Goal: Transaction & Acquisition: Purchase product/service

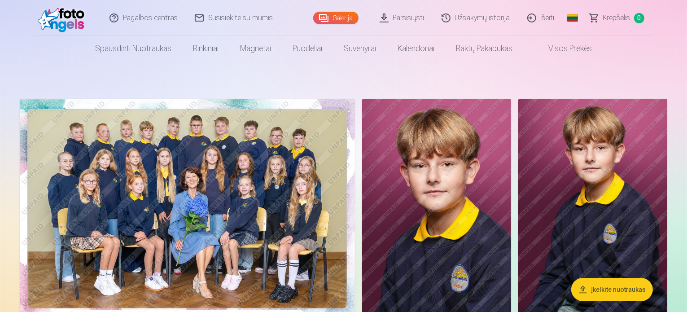
click at [335, 169] on img at bounding box center [187, 211] width 335 height 224
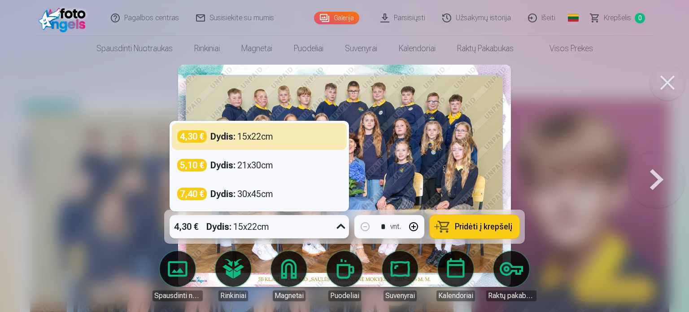
click at [341, 228] on icon at bounding box center [341, 226] width 14 height 14
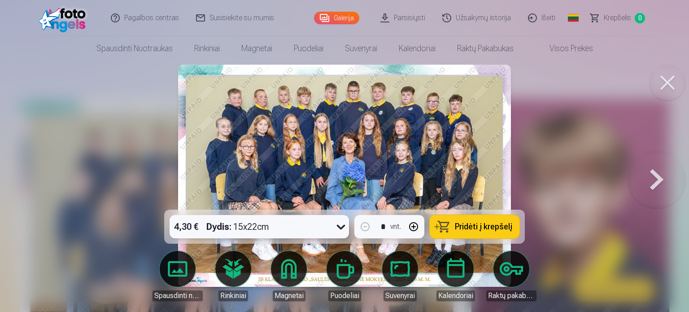
click at [341, 228] on icon at bounding box center [341, 226] width 14 height 14
click at [464, 225] on span "Pridėti į krepšelį" at bounding box center [483, 227] width 57 height 8
click at [670, 85] on button at bounding box center [668, 83] width 36 height 36
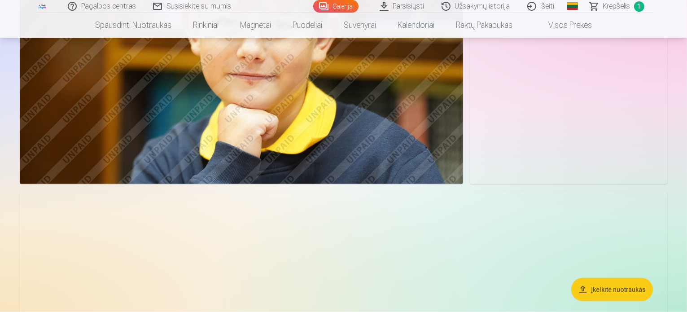
scroll to position [853, 0]
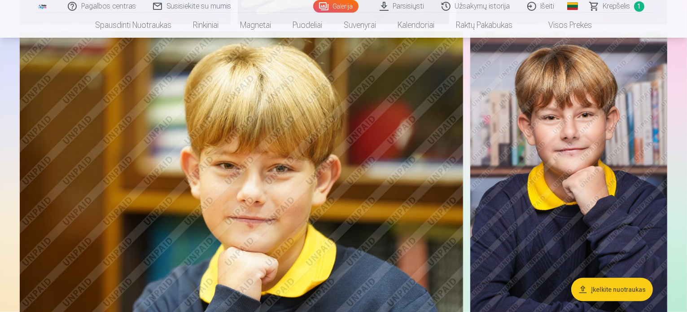
click at [395, 5] on link "Parsisiųsti" at bounding box center [403, 6] width 62 height 13
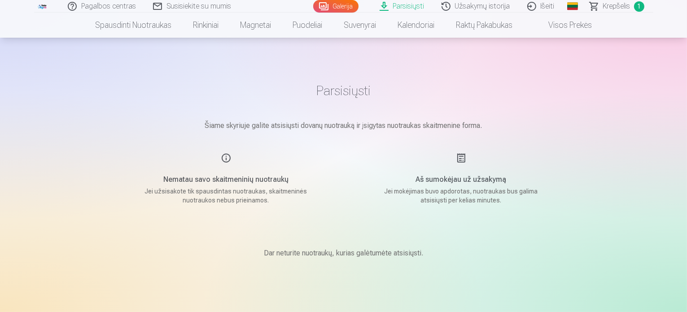
scroll to position [258, 0]
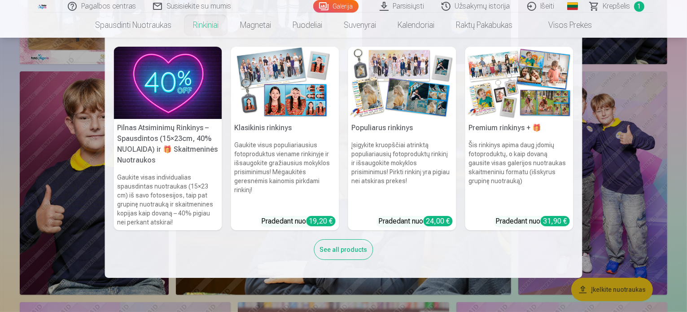
click at [679, 128] on nav "Pilnas Atsiminimų Rinkinys – Spausdintos (15×23cm, 40% NUOLAIDA) ir 🎁 Skaitmeni…" at bounding box center [343, 158] width 687 height 240
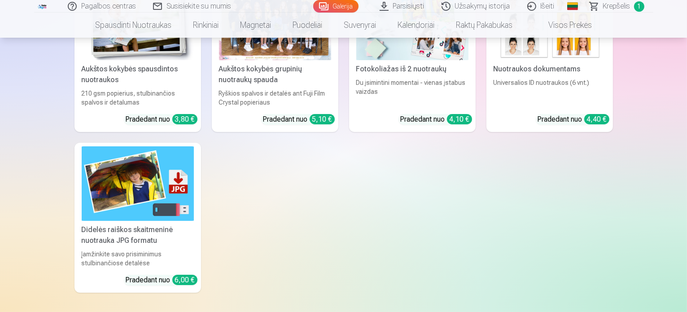
scroll to position [3411, 0]
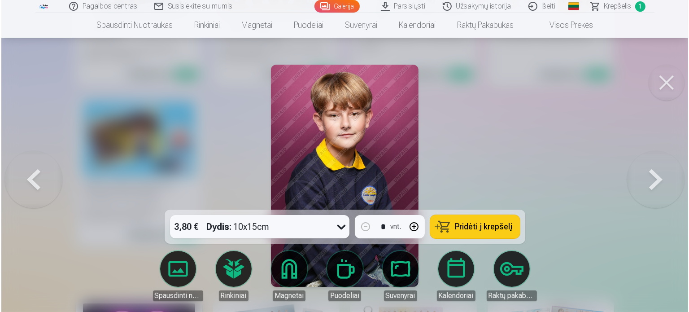
scroll to position [3420, 0]
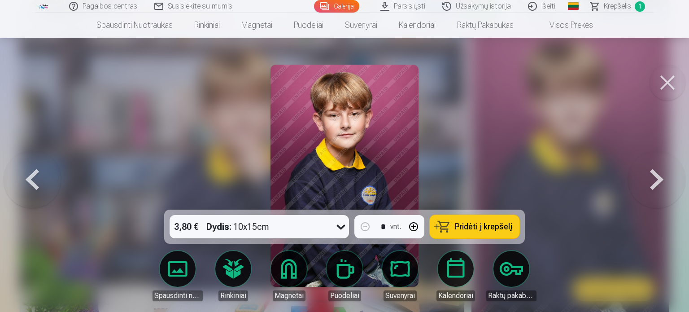
click at [339, 228] on icon at bounding box center [341, 226] width 14 height 14
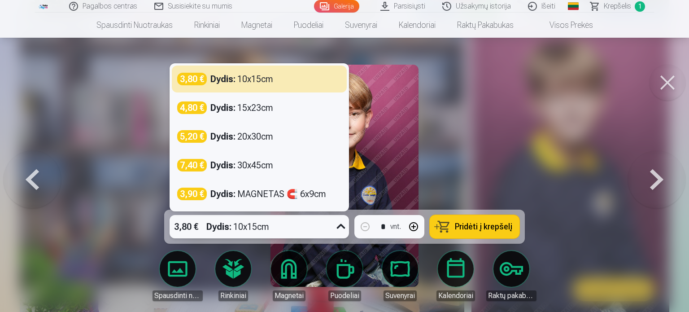
click at [672, 90] on button at bounding box center [668, 83] width 36 height 36
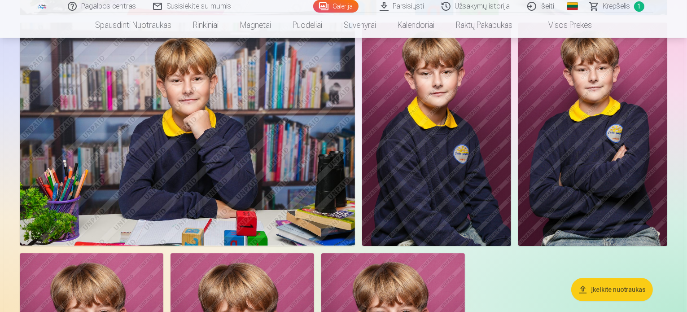
scroll to position [3007, 0]
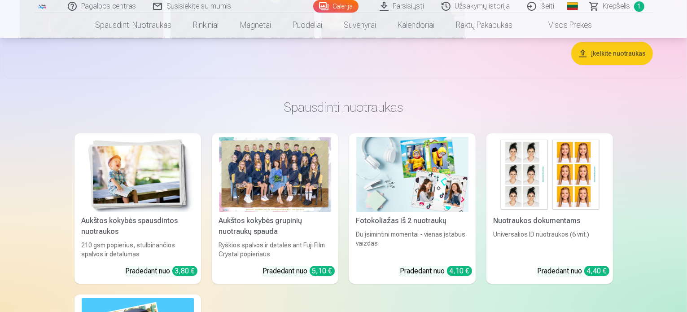
drag, startPoint x: 124, startPoint y: 73, endPoint x: 0, endPoint y: 59, distance: 124.7
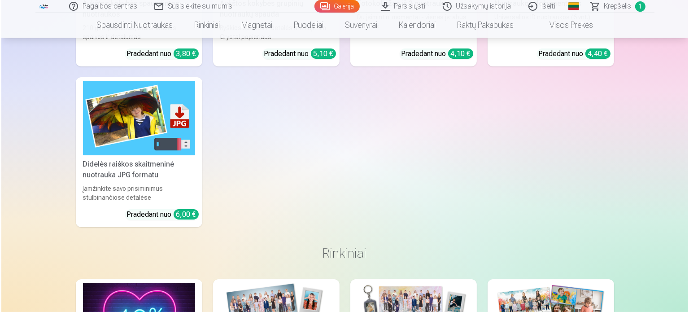
scroll to position [3435, 0]
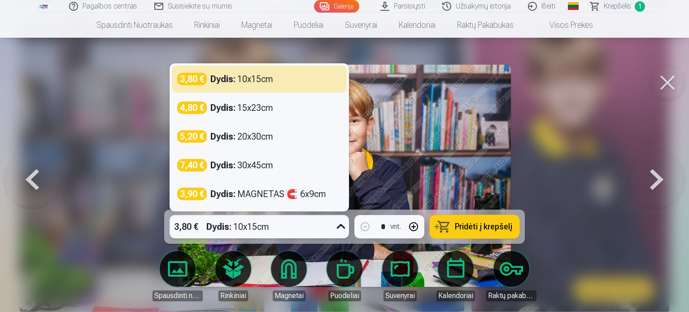
click at [341, 227] on icon at bounding box center [341, 226] width 14 height 14
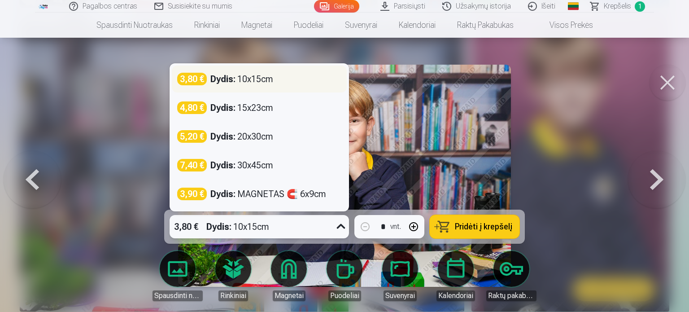
click at [252, 82] on div "Dydis : 10x15cm" at bounding box center [242, 79] width 63 height 13
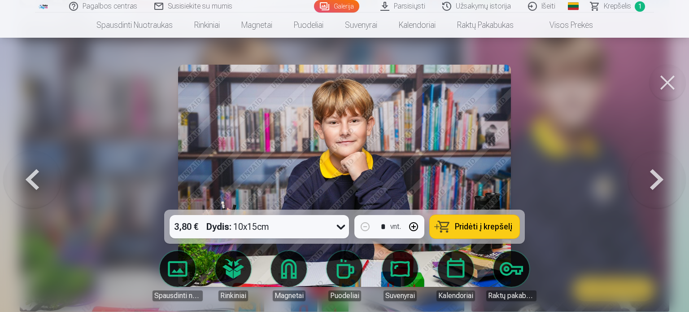
click at [482, 228] on span "Pridėti į krepšelį" at bounding box center [483, 227] width 57 height 8
click at [667, 81] on button at bounding box center [668, 83] width 36 height 36
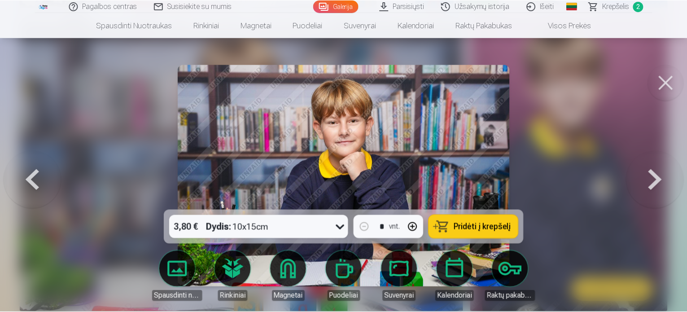
scroll to position [3426, 0]
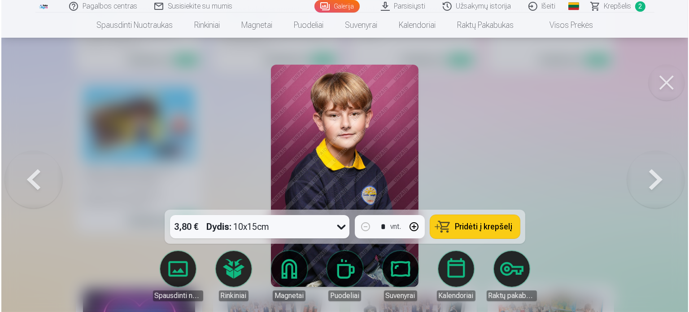
scroll to position [3435, 0]
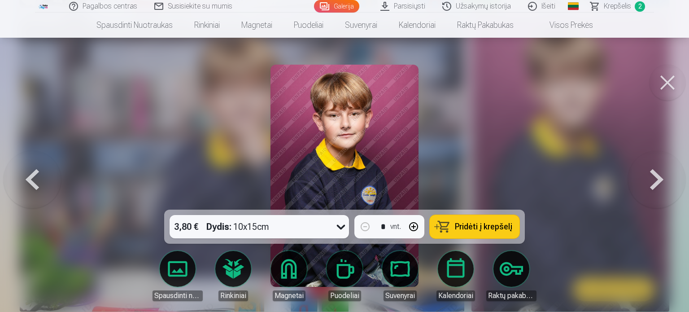
click at [472, 227] on span "Pridėti į krepšelį" at bounding box center [483, 227] width 57 height 8
click at [655, 176] on button at bounding box center [656, 176] width 57 height 50
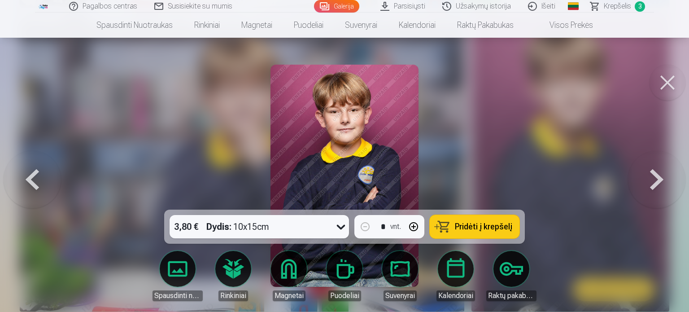
click at [660, 172] on button at bounding box center [656, 176] width 57 height 50
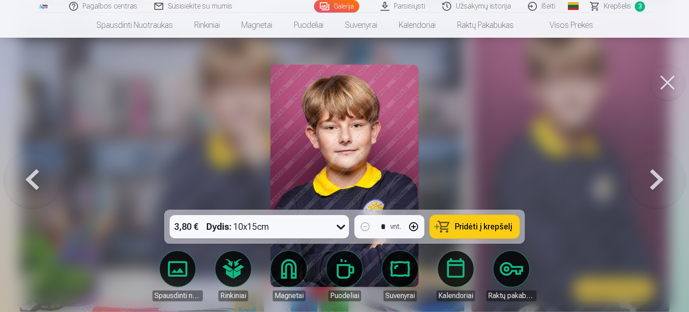
click at [660, 172] on button at bounding box center [656, 176] width 57 height 50
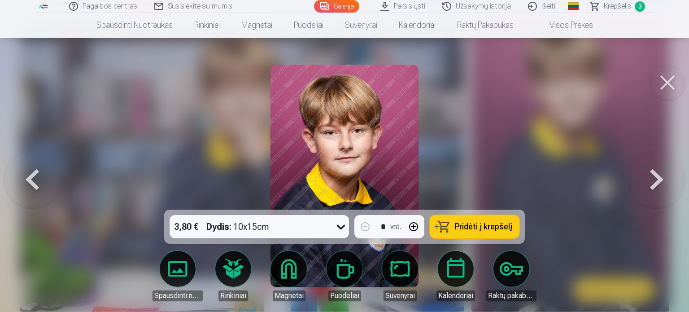
click at [660, 172] on button at bounding box center [656, 176] width 57 height 50
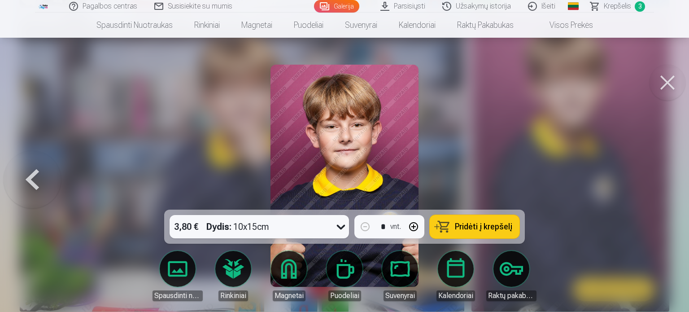
click at [660, 172] on div at bounding box center [344, 156] width 689 height 312
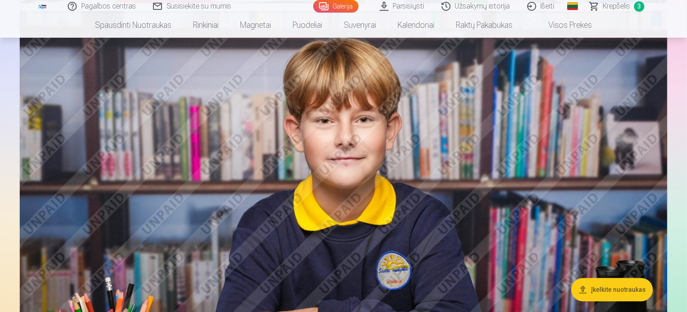
scroll to position [2334, 0]
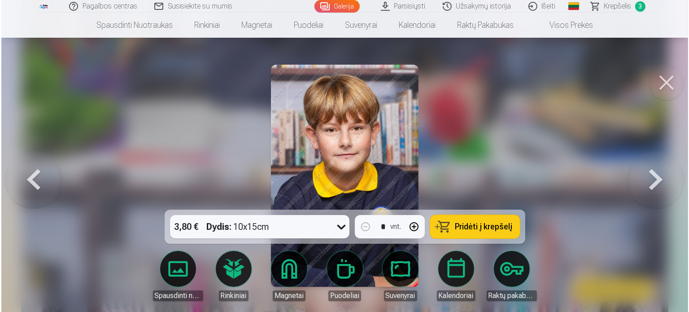
scroll to position [2205, 0]
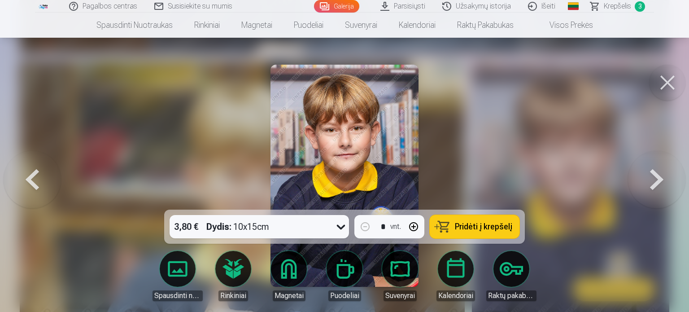
click at [472, 229] on span "Pridėti į krepšelį" at bounding box center [483, 227] width 57 height 8
click at [670, 86] on button at bounding box center [668, 83] width 36 height 36
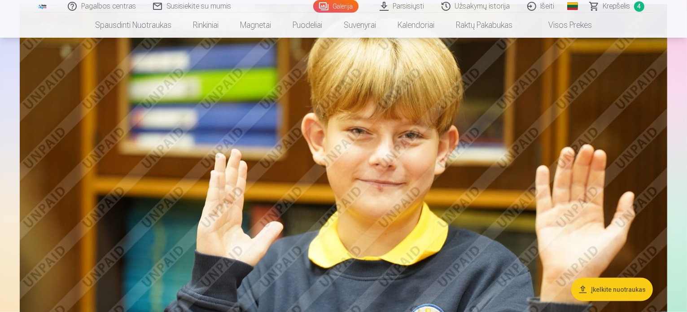
scroll to position [1212, 0]
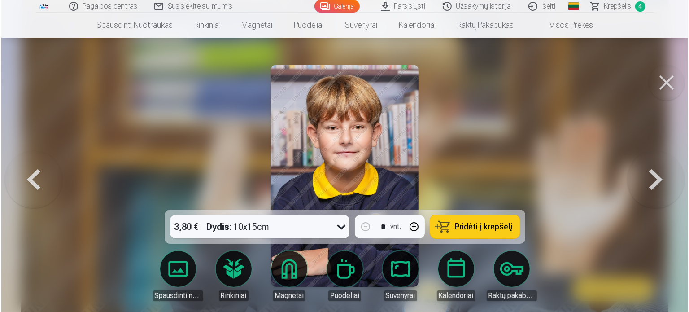
scroll to position [1215, 0]
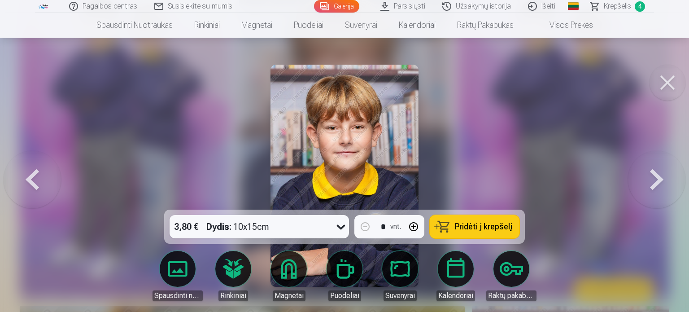
click at [500, 230] on span "Pridėti į krepšelį" at bounding box center [483, 227] width 57 height 8
click at [673, 86] on button at bounding box center [668, 83] width 36 height 36
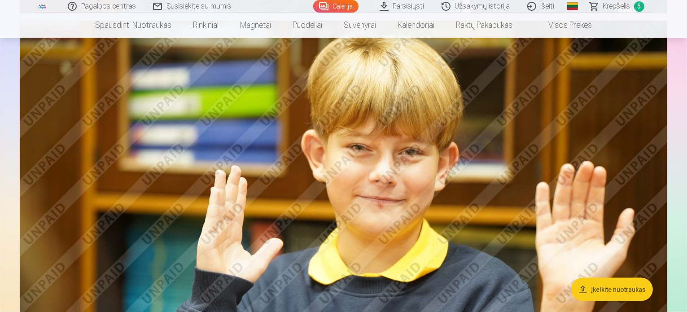
scroll to position [1167, 0]
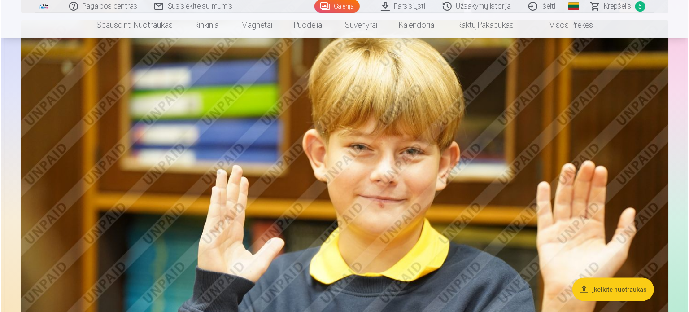
scroll to position [1170, 0]
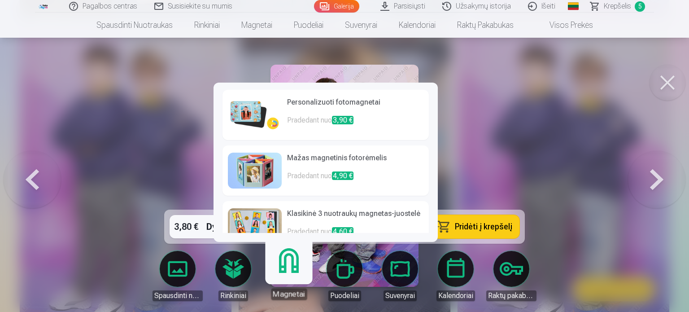
click at [295, 270] on link "Magnetai" at bounding box center [288, 272] width 55 height 55
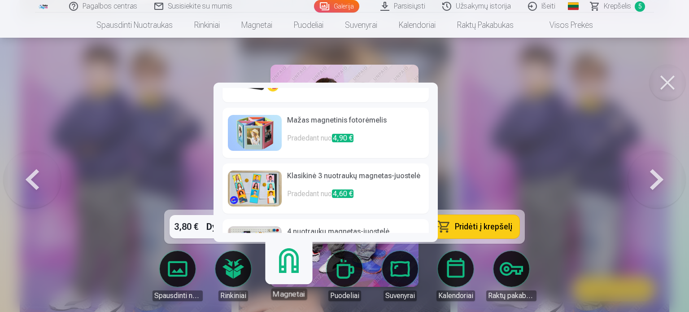
scroll to position [18, 0]
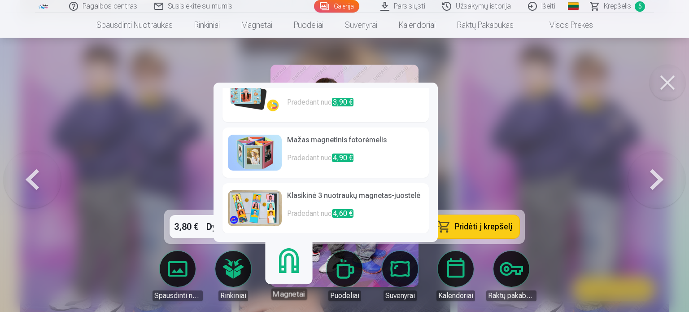
click at [526, 115] on div at bounding box center [344, 156] width 689 height 312
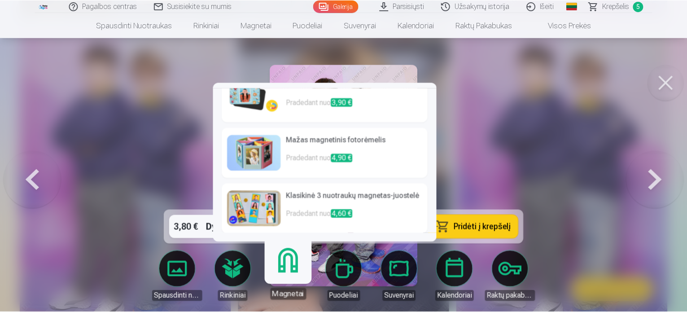
scroll to position [1167, 0]
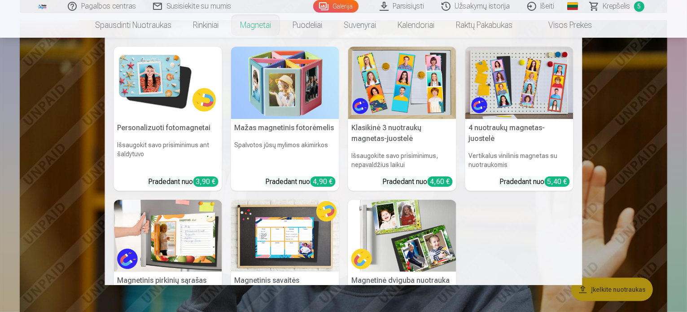
click at [262, 30] on link "Magnetai" at bounding box center [255, 25] width 53 height 25
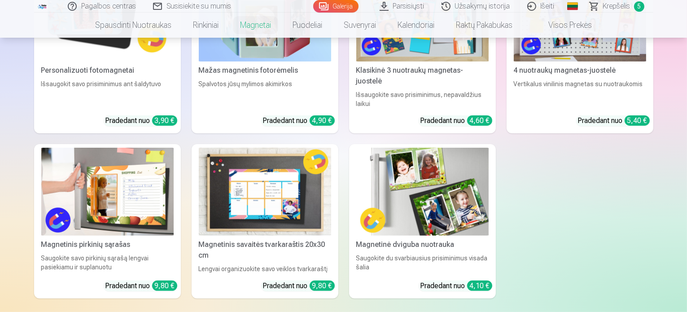
scroll to position [224, 0]
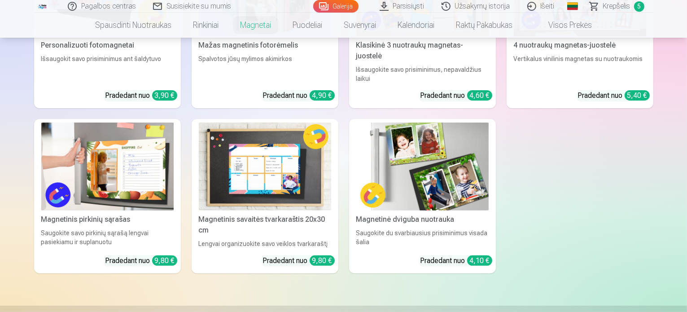
click at [418, 222] on div "Magnetinė dviguba nuotrauka" at bounding box center [423, 219] width 140 height 11
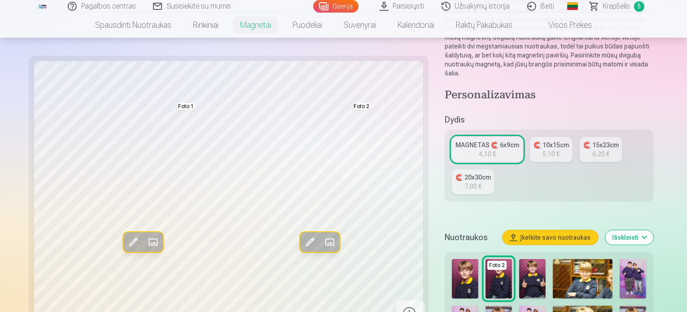
scroll to position [135, 0]
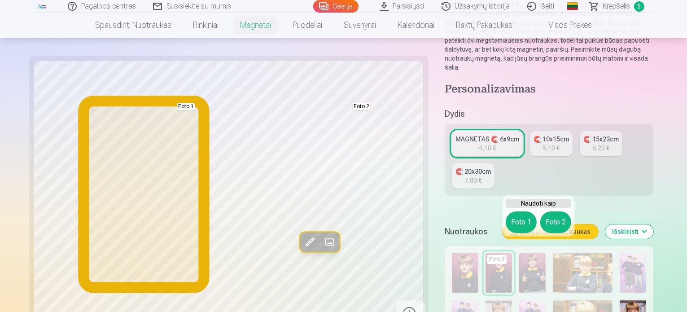
click at [526, 226] on button "Foto 1" at bounding box center [521, 222] width 31 height 22
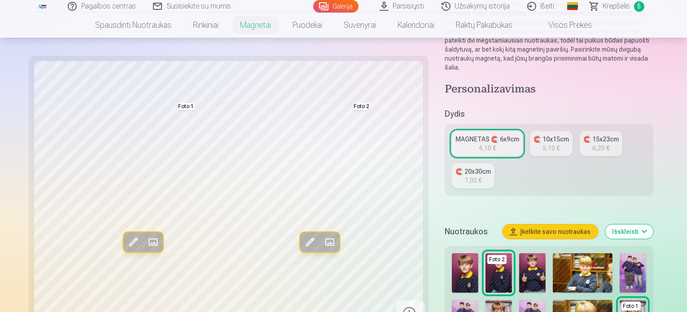
click at [408, 154] on div "Redag. foto Pakeisti Foto 1 Redag. foto Pakeisti Foto 2 Spustelėkite vaizdą, ka…" at bounding box center [343, 280] width 619 height 664
click at [452, 253] on img at bounding box center [465, 272] width 26 height 39
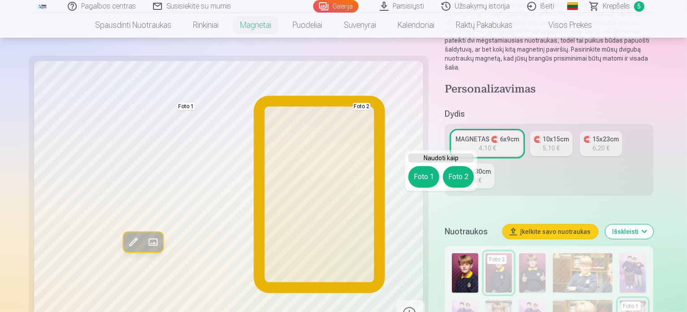
click at [462, 181] on button "Foto 2" at bounding box center [458, 177] width 31 height 22
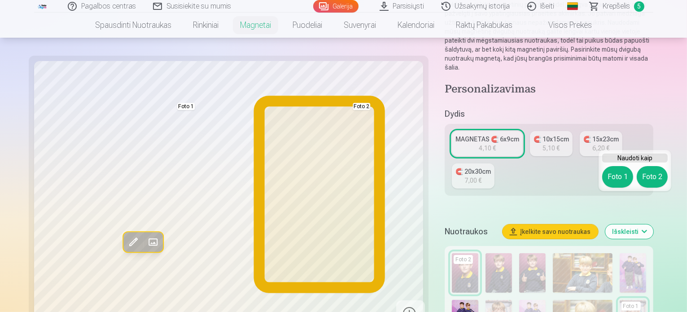
click at [654, 170] on button "Foto 2" at bounding box center [652, 177] width 31 height 22
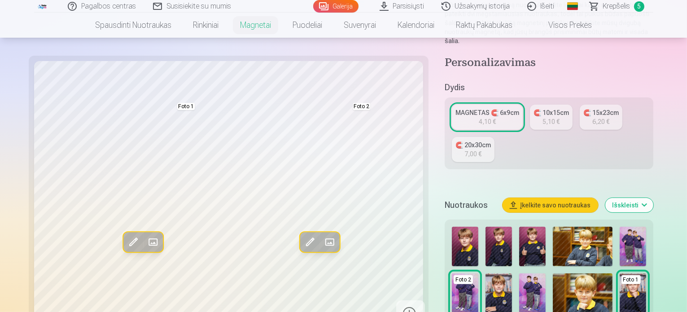
scroll to position [180, 0]
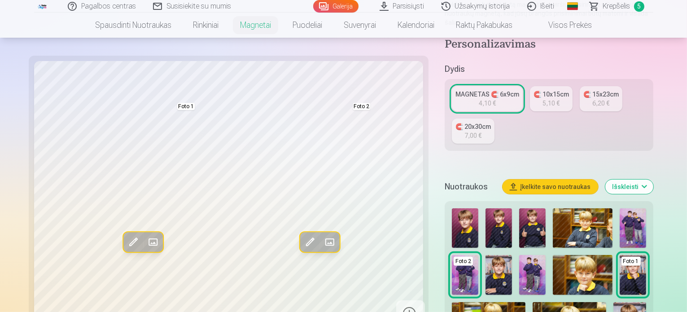
click at [512, 255] on img at bounding box center [499, 274] width 26 height 39
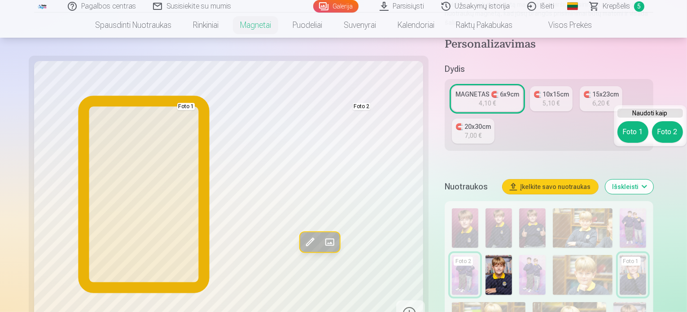
click at [643, 137] on button "Foto 1" at bounding box center [633, 132] width 31 height 22
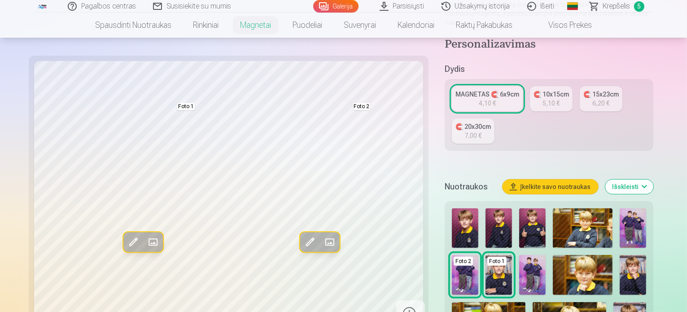
click at [543, 99] on div "5,10 €" at bounding box center [551, 103] width 17 height 9
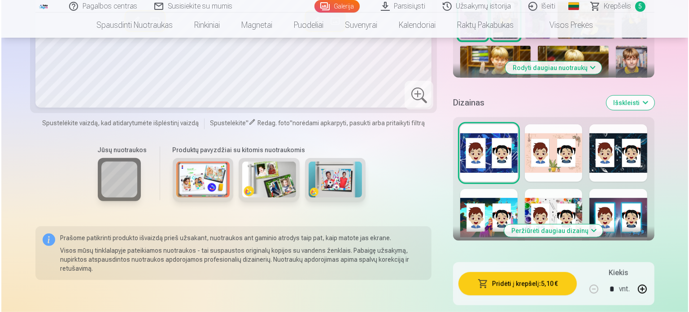
scroll to position [449, 0]
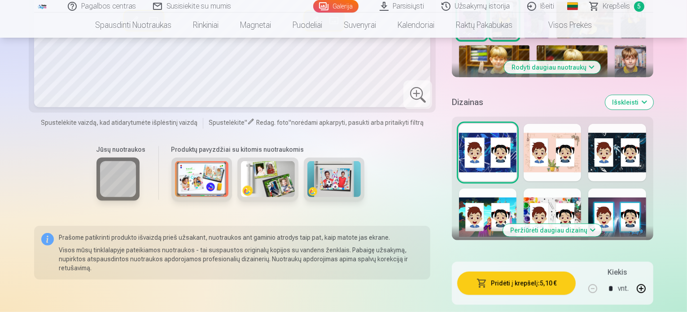
click at [502, 272] on button "Pridėti į krepšelį : 5,10 €" at bounding box center [516, 283] width 118 height 23
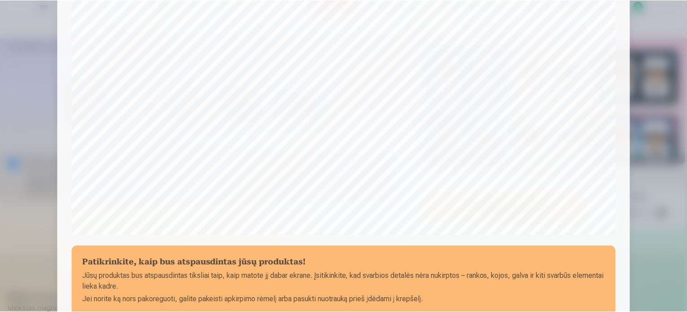
scroll to position [244, 0]
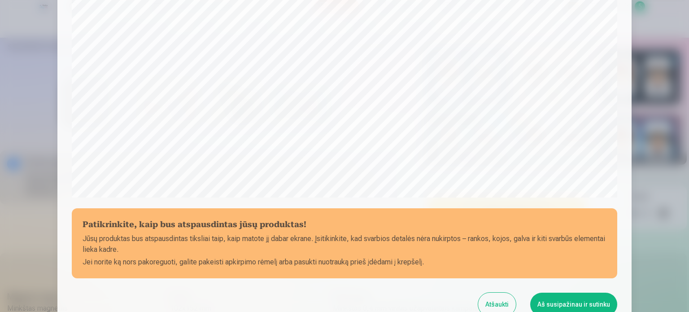
click at [564, 302] on button "Aš susipažinau ir sutinku" at bounding box center [574, 304] width 87 height 23
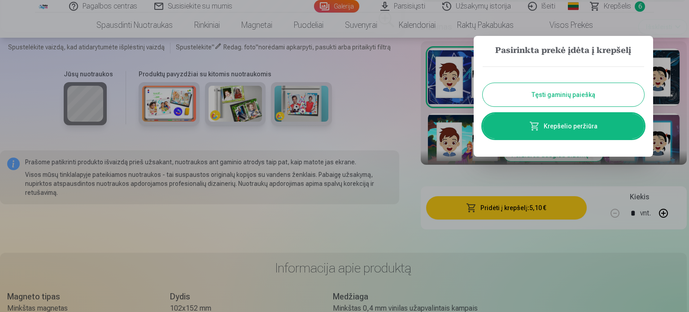
click at [566, 98] on button "Tęsti gaminių paiešką" at bounding box center [564, 94] width 162 height 23
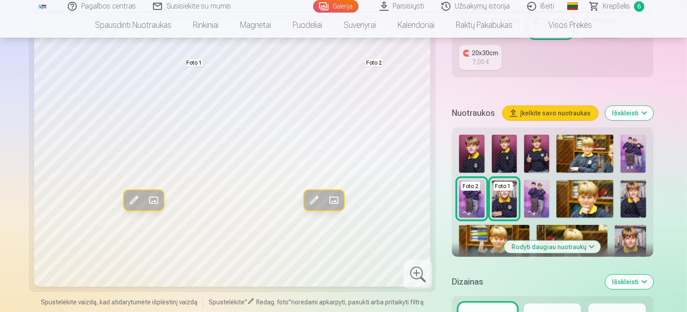
scroll to position [404, 0]
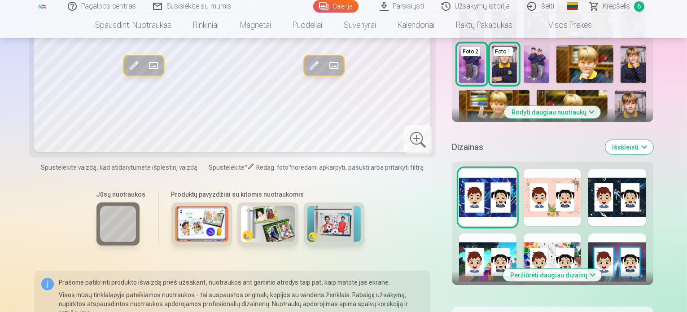
drag, startPoint x: 156, startPoint y: 152, endPoint x: 164, endPoint y: 151, distance: 7.7
click at [175, 206] on img at bounding box center [202, 224] width 54 height 36
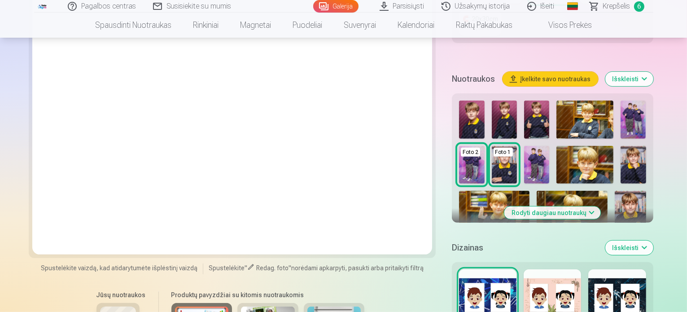
scroll to position [314, 0]
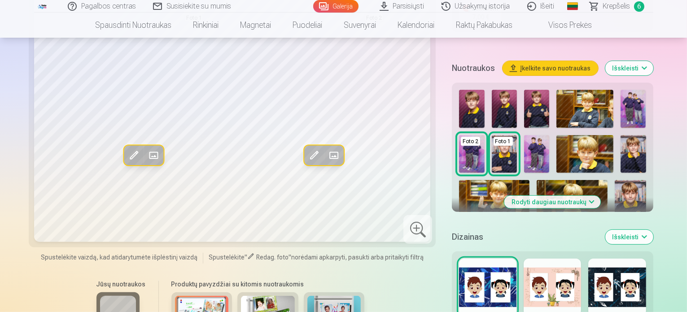
click at [307, 296] on img at bounding box center [334, 314] width 54 height 36
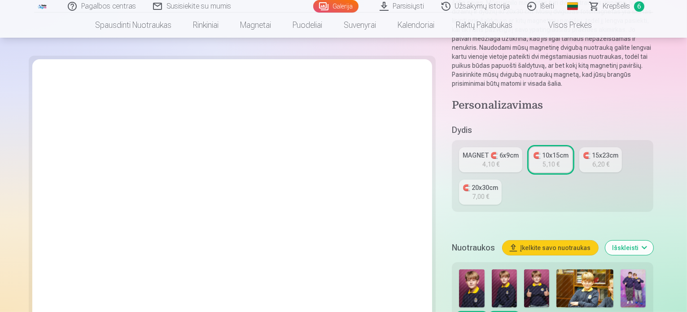
scroll to position [224, 0]
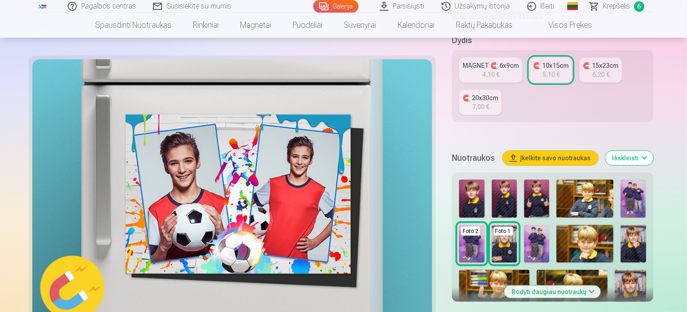
click at [484, 225] on img at bounding box center [471, 244] width 25 height 38
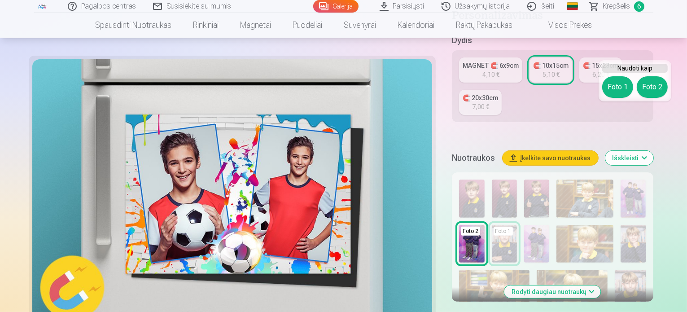
click at [652, 81] on button "Foto 2" at bounding box center [652, 87] width 31 height 22
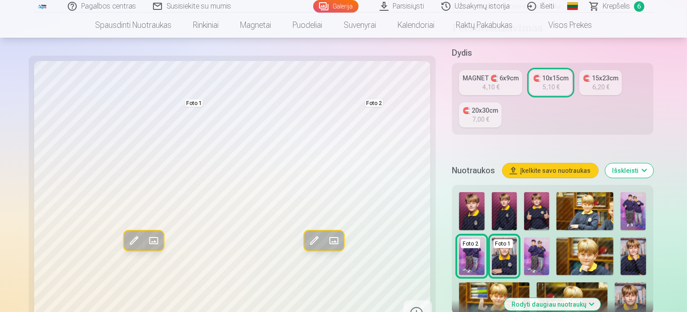
scroll to position [90, 0]
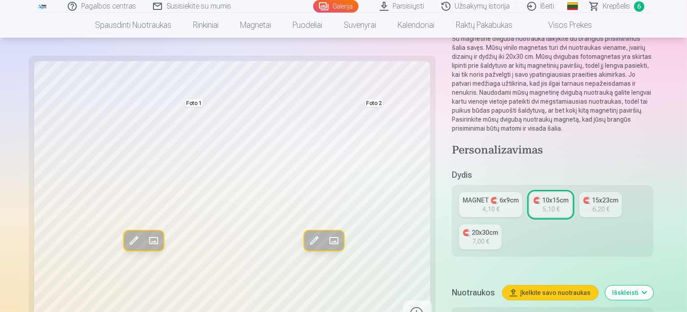
click at [616, 8] on span "Krepšelis" at bounding box center [616, 6] width 27 height 11
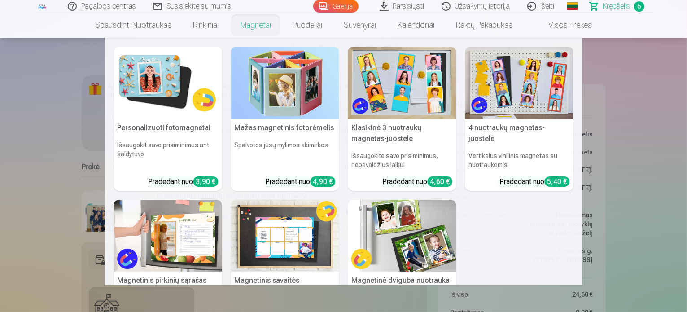
click at [251, 30] on link "Magnetai" at bounding box center [255, 25] width 53 height 25
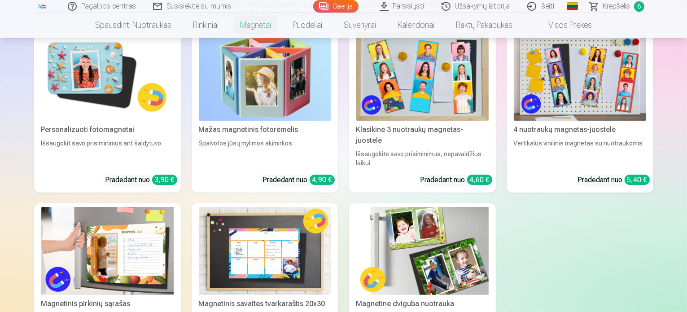
scroll to position [135, 0]
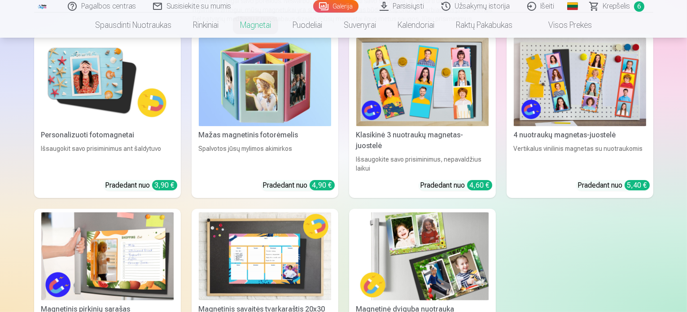
click at [253, 116] on img at bounding box center [265, 82] width 132 height 88
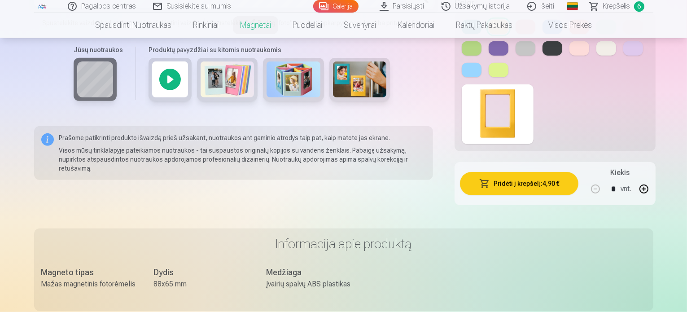
scroll to position [224, 0]
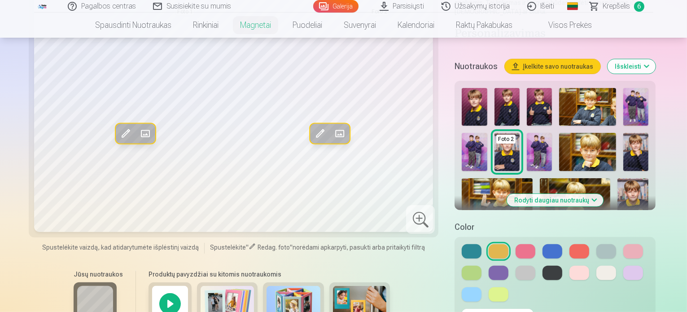
click at [462, 244] on button at bounding box center [472, 251] width 20 height 14
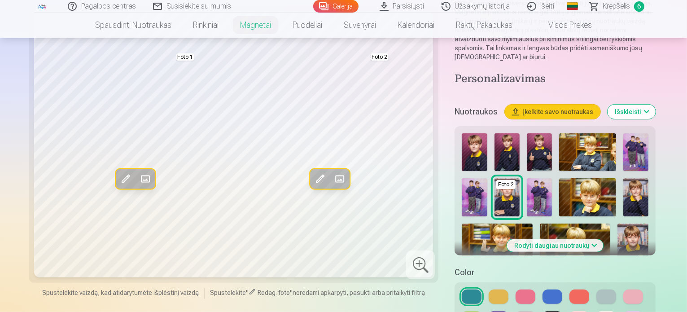
scroll to position [180, 0]
click at [509, 311] on button at bounding box center [499, 318] width 20 height 14
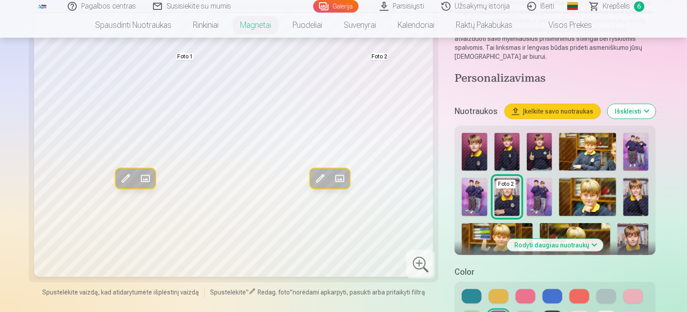
click at [543, 289] on button at bounding box center [553, 296] width 20 height 14
click at [462, 289] on button at bounding box center [472, 296] width 20 height 14
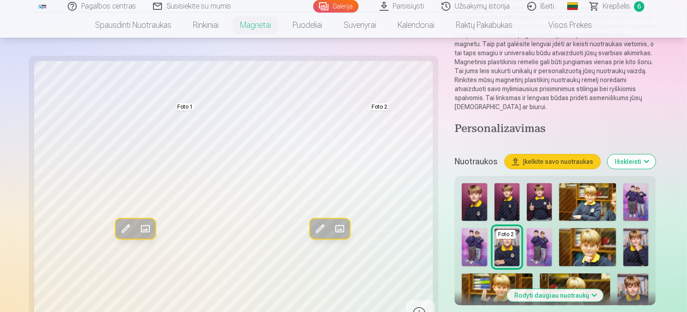
scroll to position [135, 0]
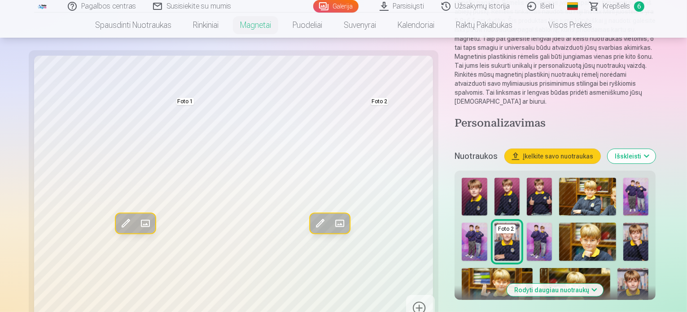
click at [623, 223] on img at bounding box center [635, 242] width 25 height 38
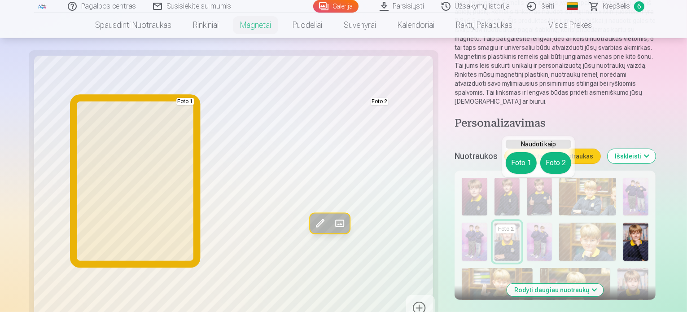
click at [526, 169] on button "Foto 1" at bounding box center [521, 163] width 31 height 22
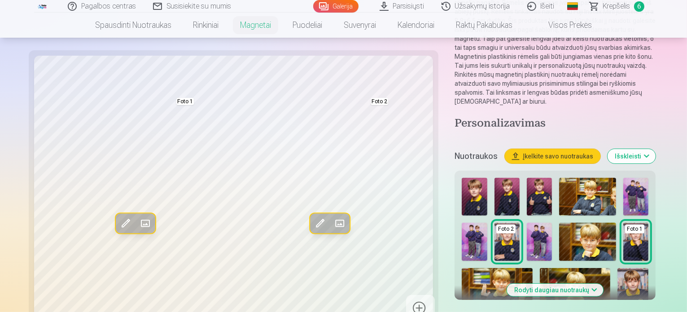
click at [532, 268] on img at bounding box center [497, 291] width 70 height 47
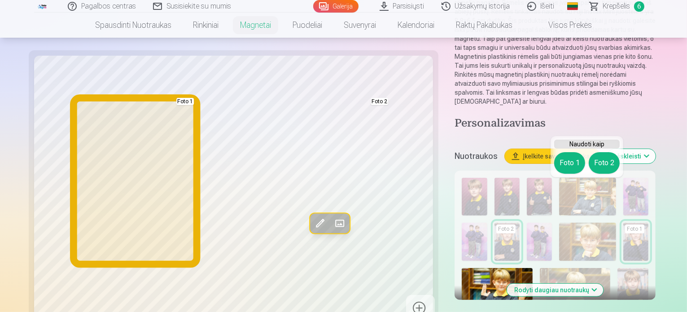
click at [570, 169] on button "Foto 1" at bounding box center [569, 163] width 31 height 22
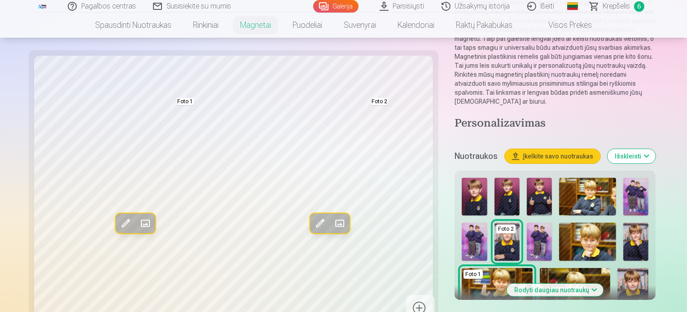
click at [527, 178] on img at bounding box center [539, 197] width 25 height 38
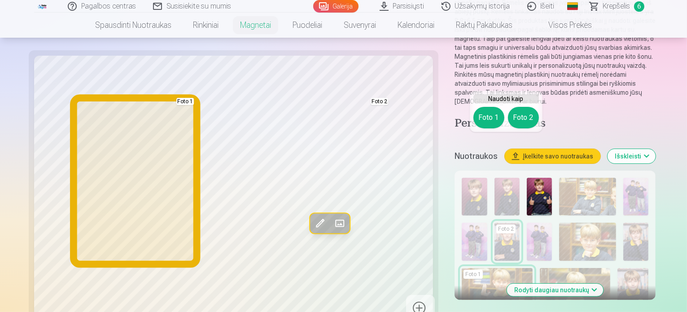
click at [491, 121] on button "Foto 1" at bounding box center [489, 118] width 31 height 22
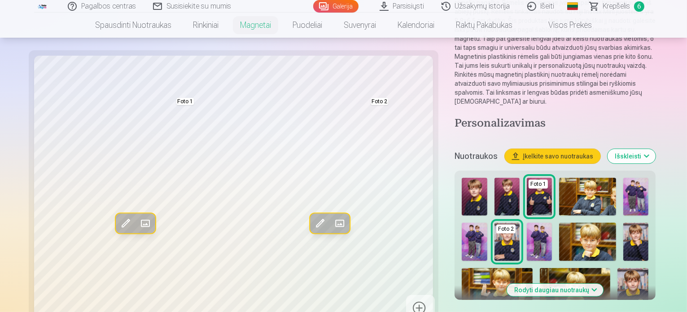
scroll to position [180, 0]
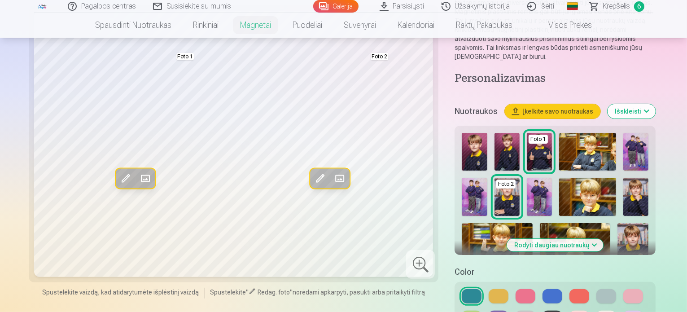
click at [618, 223] on img at bounding box center [633, 246] width 31 height 47
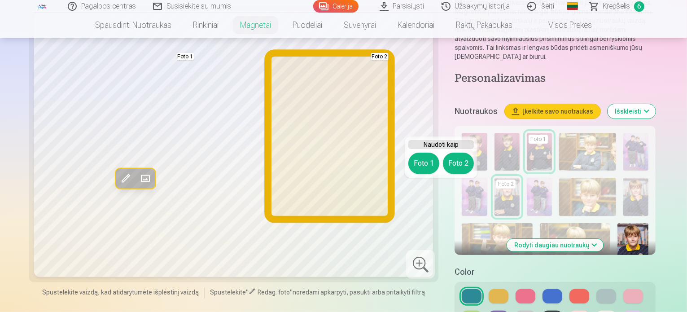
click at [464, 161] on button "Foto 2" at bounding box center [458, 164] width 31 height 22
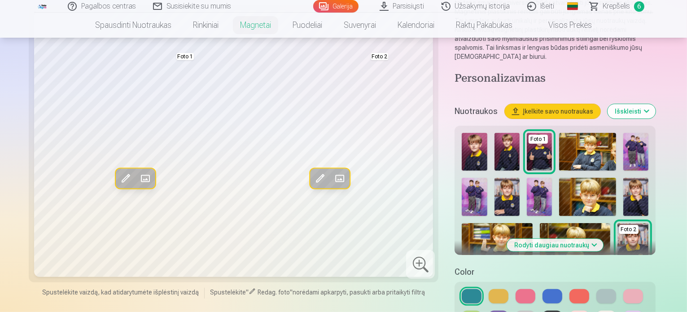
click at [571, 239] on button "Rodyti daugiau nuotraukų" at bounding box center [555, 245] width 97 height 13
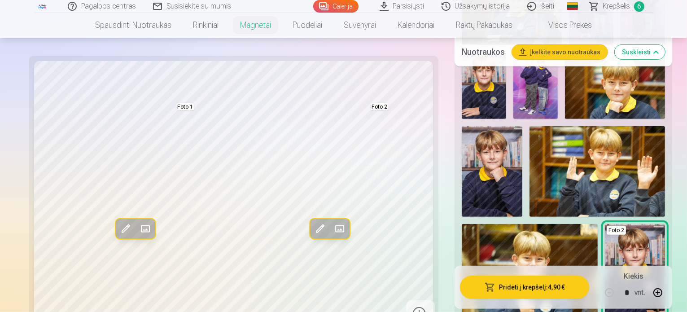
scroll to position [449, 0]
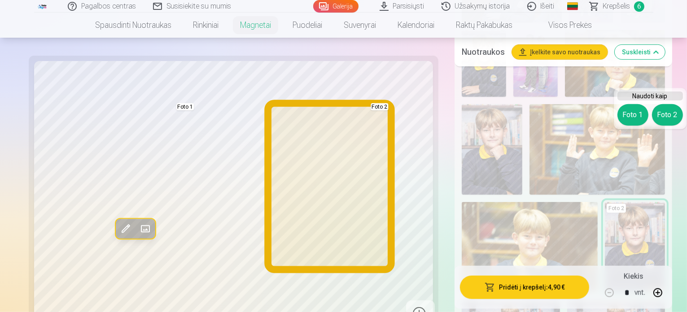
click at [671, 120] on button "Foto 2" at bounding box center [667, 115] width 31 height 22
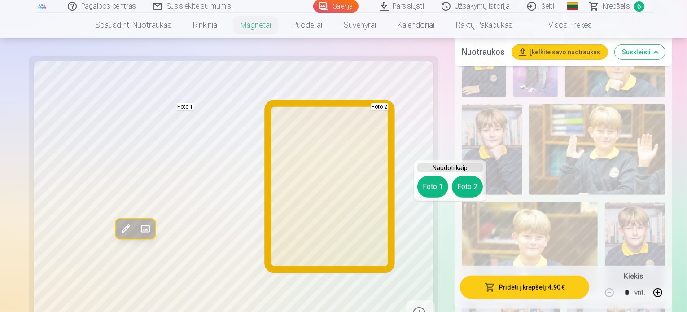
click at [465, 181] on button "Foto 2" at bounding box center [467, 187] width 31 height 22
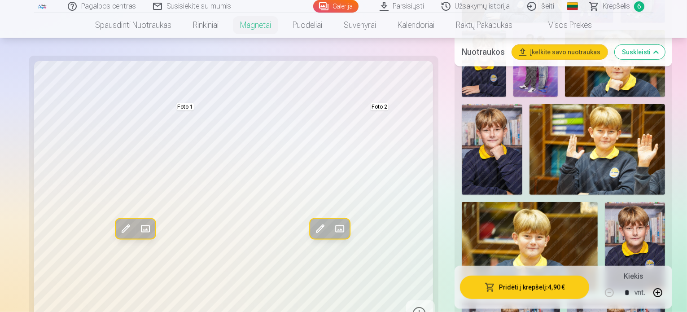
scroll to position [404, 0]
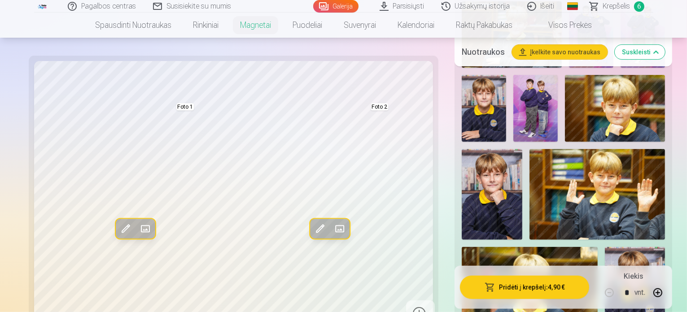
click at [605, 247] on img at bounding box center [635, 292] width 60 height 91
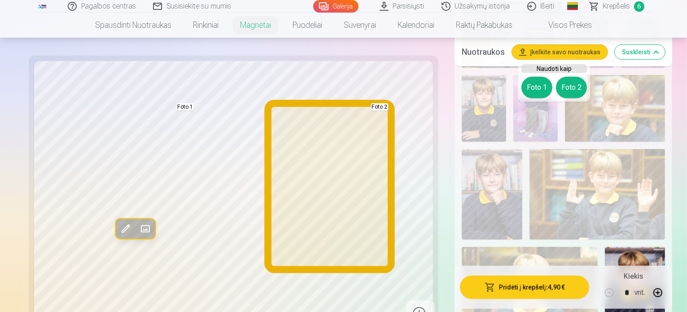
click at [572, 86] on button "Foto 2" at bounding box center [571, 88] width 31 height 22
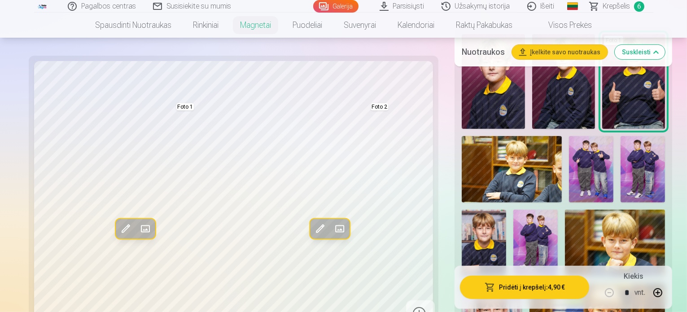
scroll to position [359, 0]
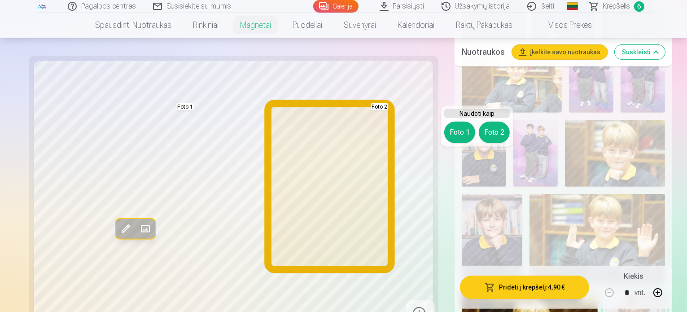
click at [504, 134] on button "Foto 2" at bounding box center [494, 133] width 31 height 22
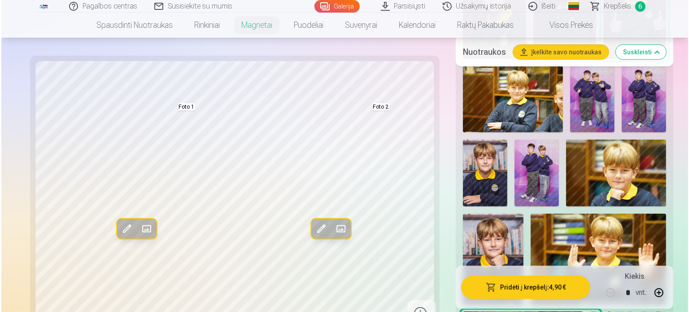
scroll to position [314, 0]
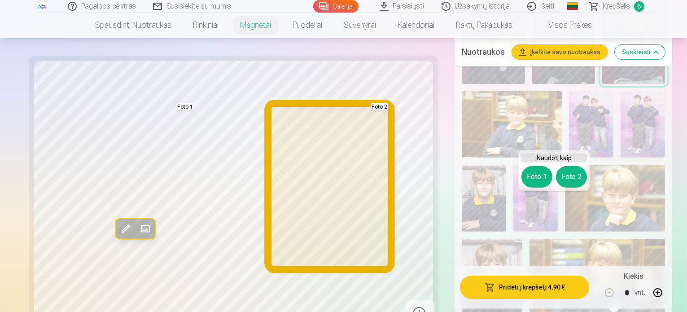
click at [572, 186] on button "Foto 2" at bounding box center [571, 177] width 31 height 22
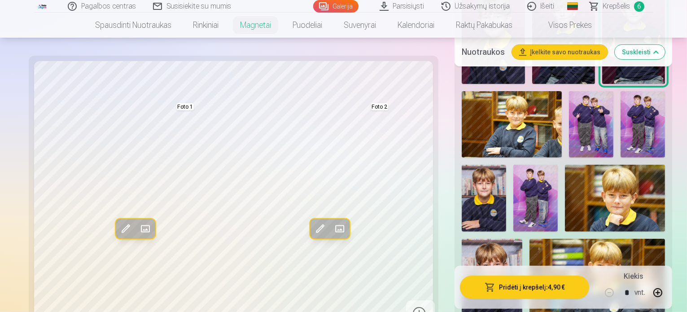
click at [508, 286] on button "Pridėti į krepšelį : 4,90 €" at bounding box center [524, 286] width 129 height 23
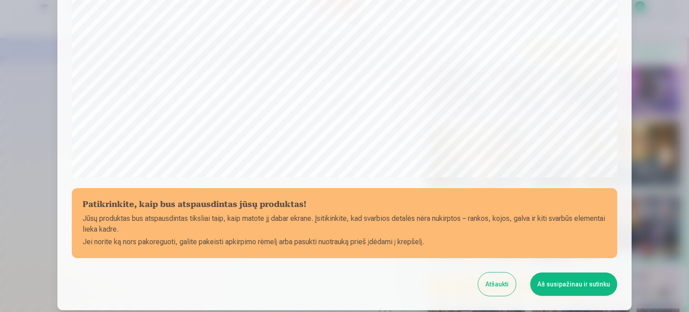
scroll to position [334, 0]
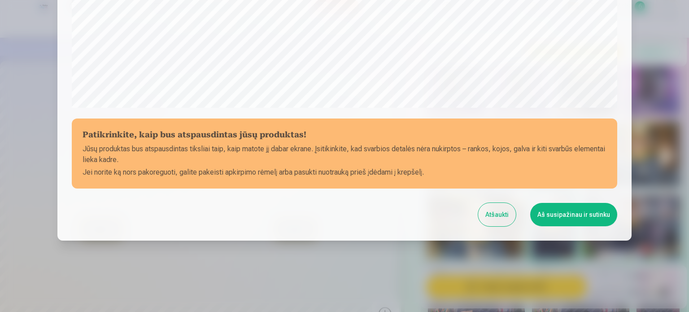
click at [552, 217] on button "Aš susipažinau ir sutinku" at bounding box center [574, 214] width 87 height 23
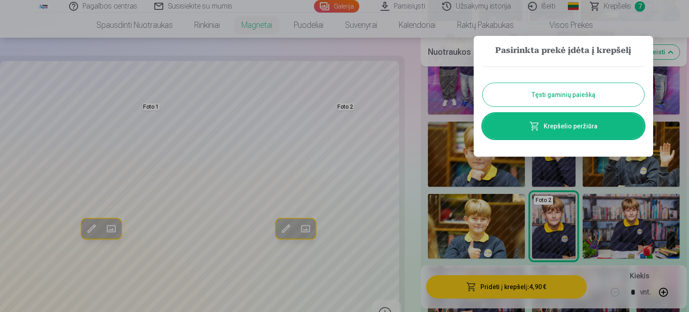
click at [507, 291] on div at bounding box center [344, 156] width 689 height 312
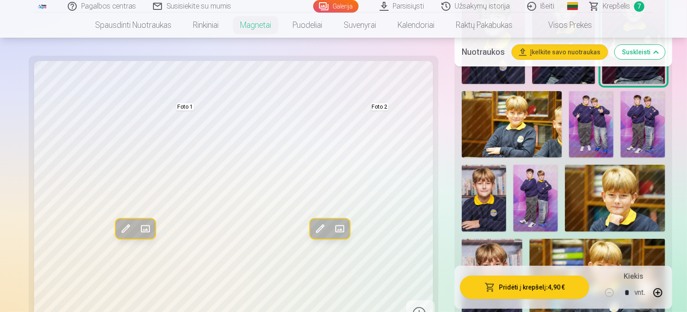
click at [496, 286] on button "Pridėti į krepšelį : 4,90 €" at bounding box center [524, 286] width 129 height 23
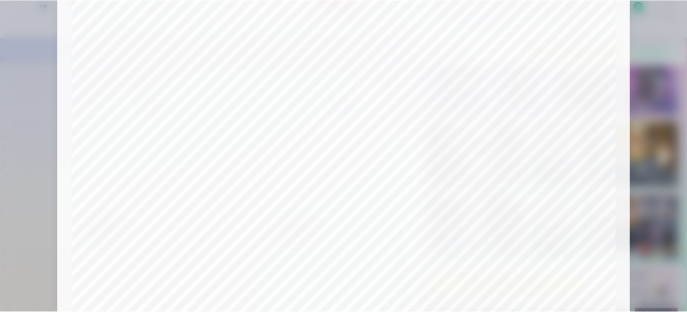
scroll to position [244, 0]
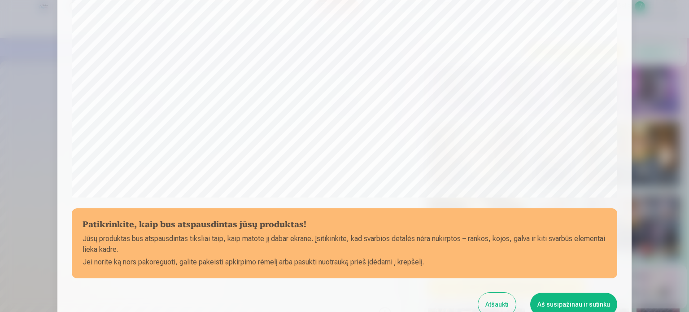
click at [560, 301] on button "Aš susipažinau ir sutinku" at bounding box center [574, 304] width 87 height 23
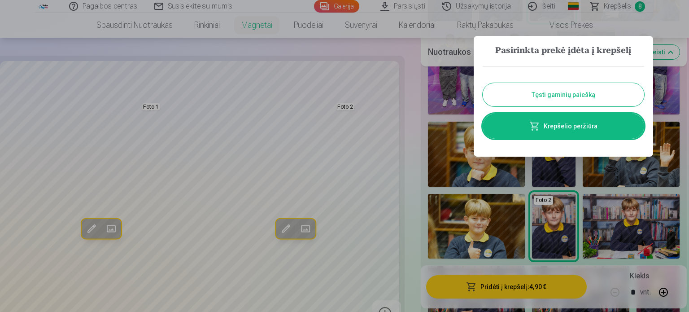
click at [554, 124] on link "Krepšelio peržiūra" at bounding box center [564, 126] width 162 height 25
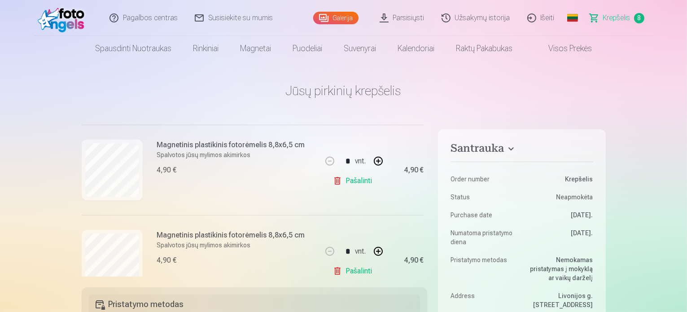
scroll to position [658, 0]
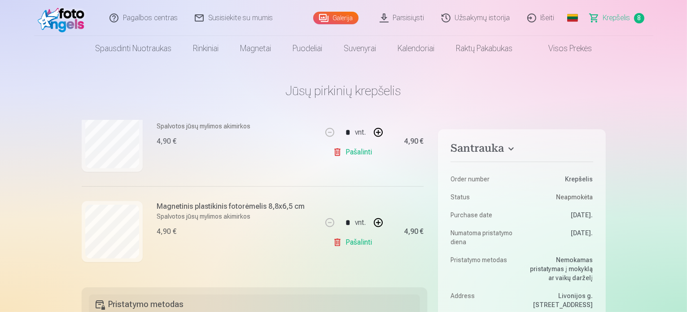
click at [357, 148] on link "Pašalinti" at bounding box center [354, 152] width 43 height 18
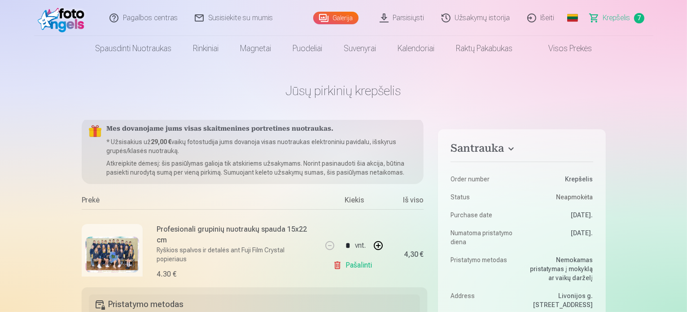
scroll to position [0, 0]
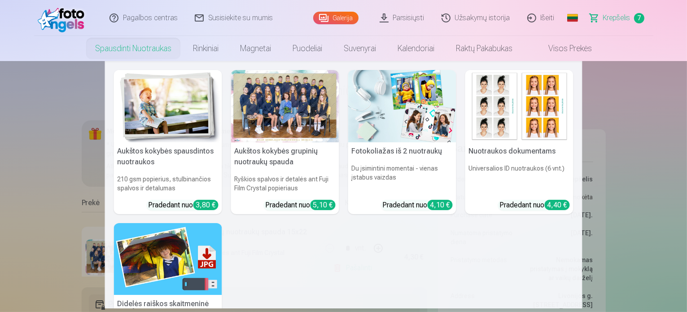
click at [154, 46] on link "Spausdinti nuotraukas" at bounding box center [133, 48] width 98 height 25
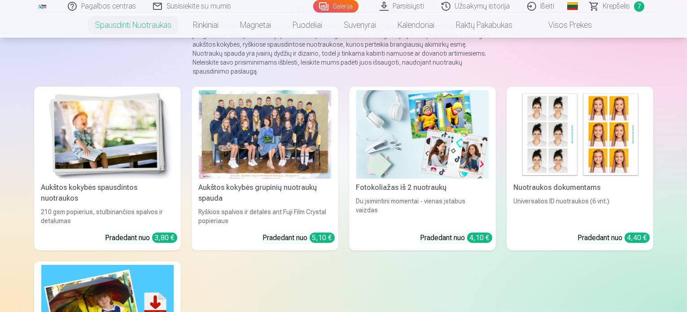
scroll to position [90, 0]
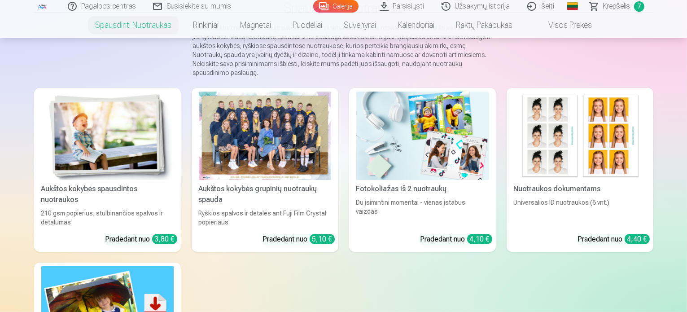
click at [291, 135] on div at bounding box center [265, 136] width 132 height 88
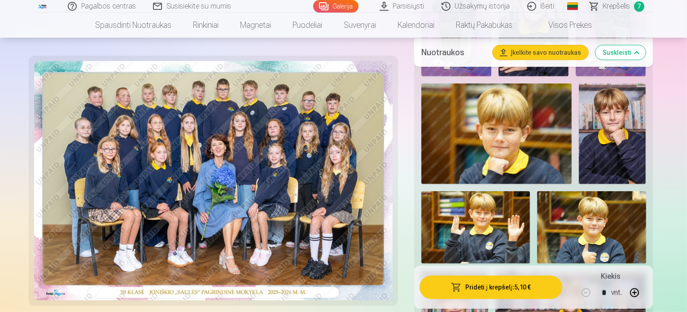
scroll to position [584, 0]
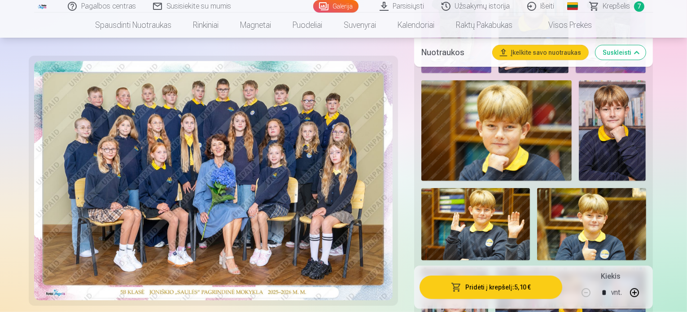
click at [498, 268] on img at bounding box center [571, 318] width 151 height 101
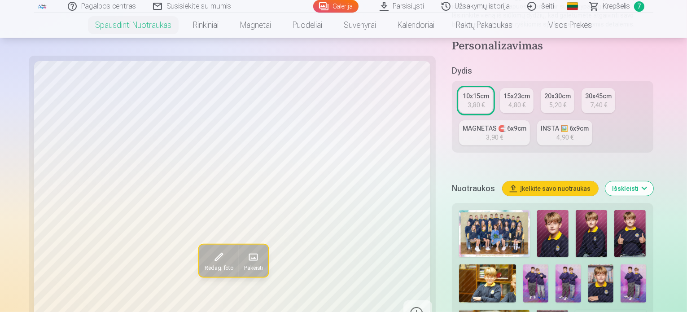
scroll to position [224, 0]
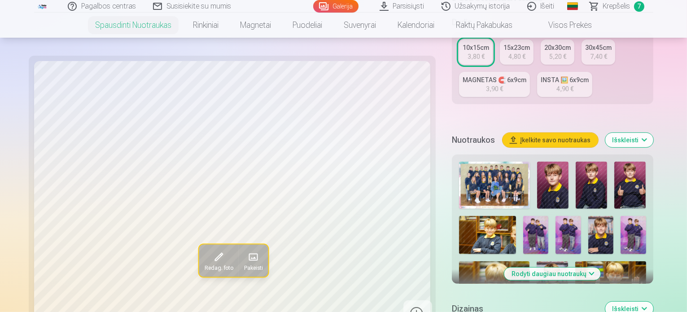
click at [562, 268] on button "Rodyti daugiau nuotraukų" at bounding box center [553, 274] width 97 height 13
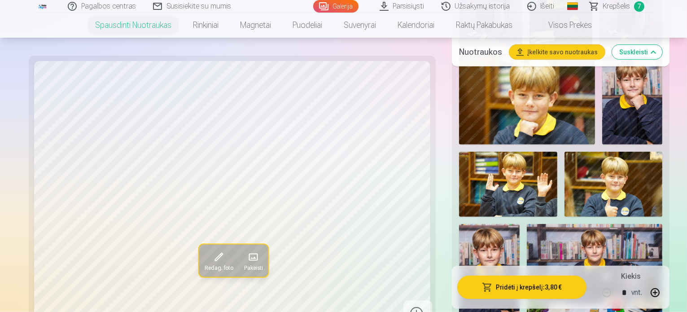
scroll to position [584, 0]
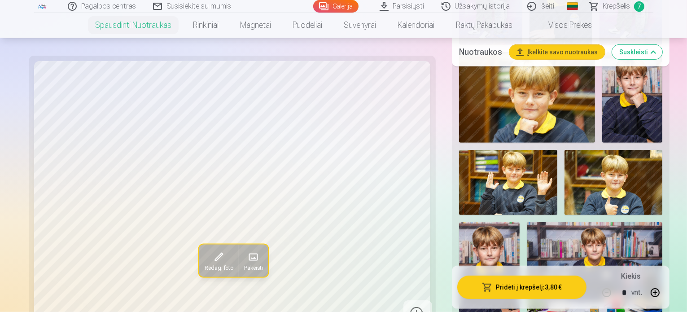
click at [527, 222] on img at bounding box center [595, 267] width 136 height 91
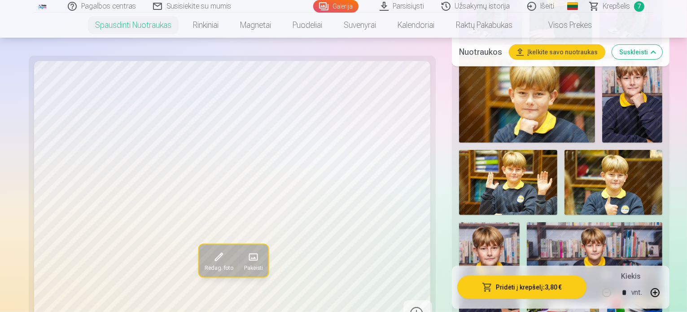
click at [527, 222] on img at bounding box center [595, 267] width 136 height 91
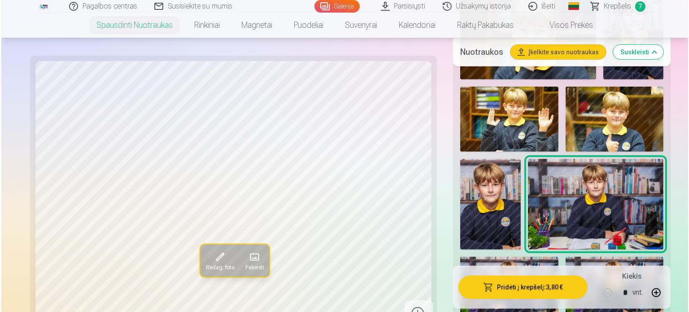
scroll to position [628, 0]
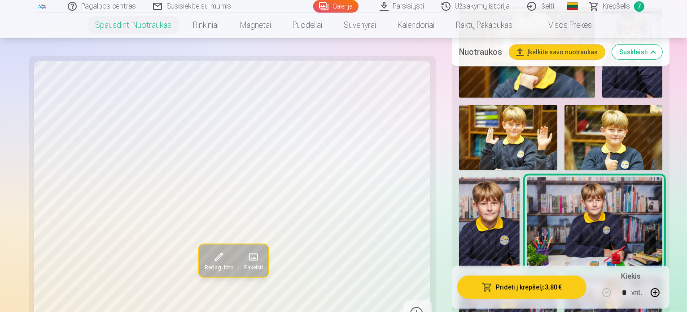
click at [518, 290] on button "Pridėti į krepšelį : 3,80 €" at bounding box center [521, 286] width 129 height 23
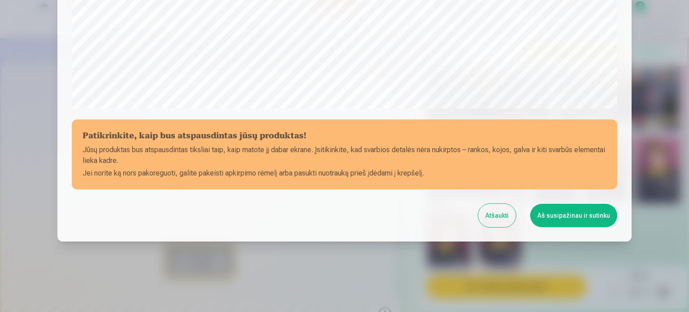
scroll to position [334, 0]
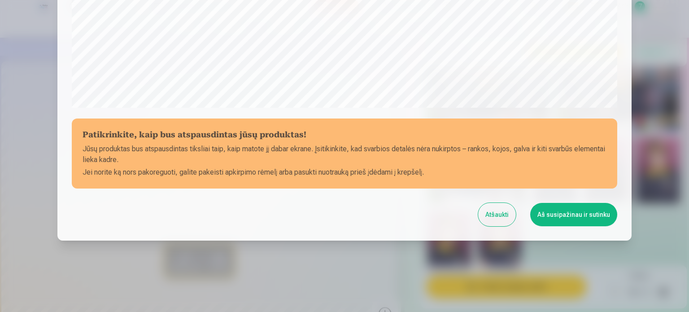
click at [558, 218] on button "Aš susipažinau ir sutinku" at bounding box center [574, 214] width 87 height 23
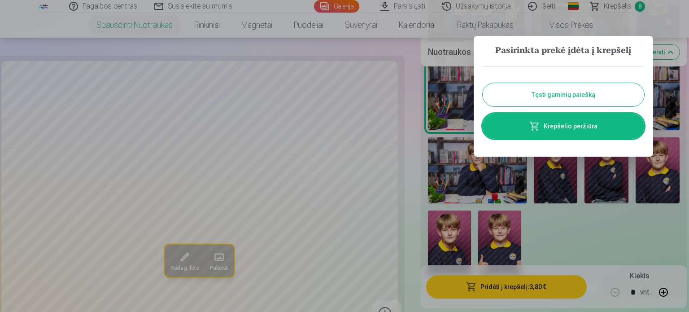
click at [574, 126] on link "Krepšelio peržiūra" at bounding box center [564, 126] width 162 height 25
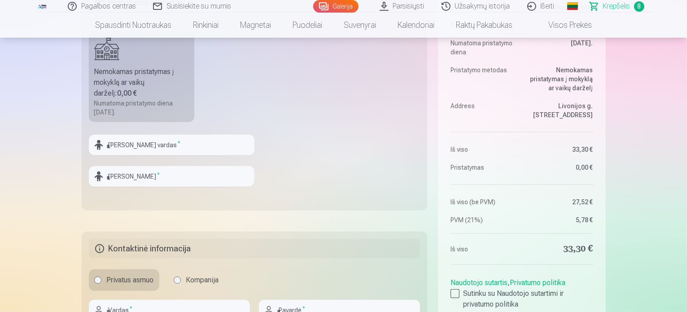
scroll to position [359, 0]
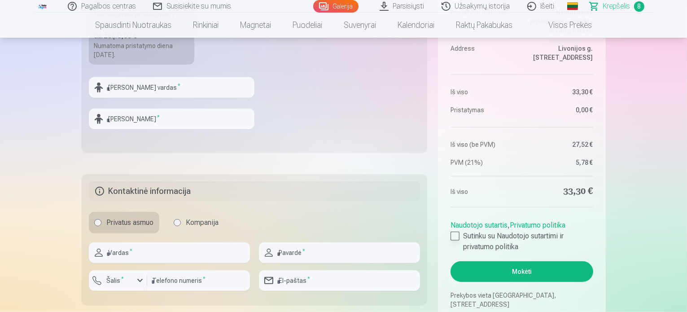
click at [455, 237] on div at bounding box center [455, 236] width 9 height 9
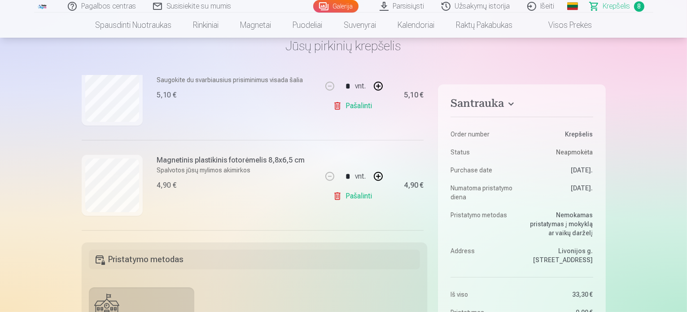
scroll to position [569, 0]
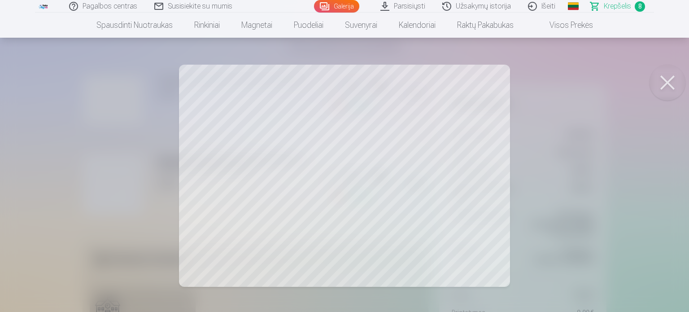
click at [670, 83] on button at bounding box center [668, 83] width 36 height 36
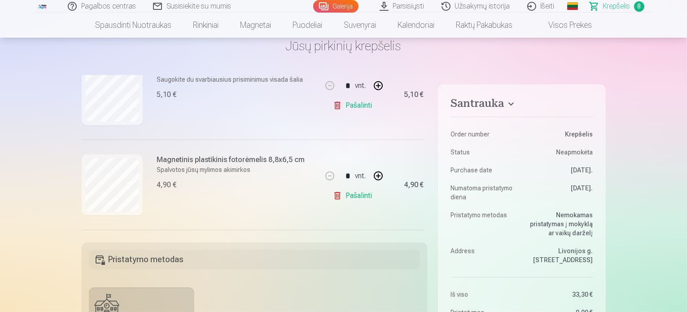
click at [361, 106] on link "Pašalinti" at bounding box center [354, 106] width 43 height 18
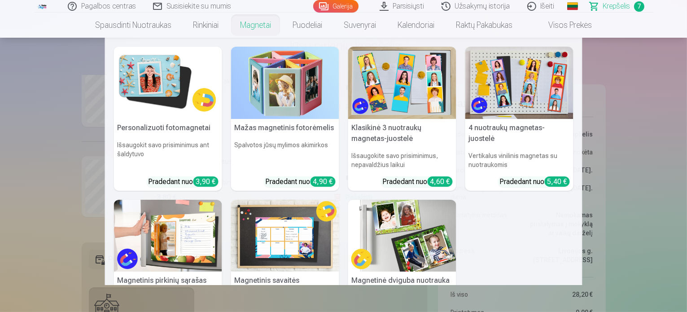
click at [251, 22] on link "Magnetai" at bounding box center [255, 25] width 53 height 25
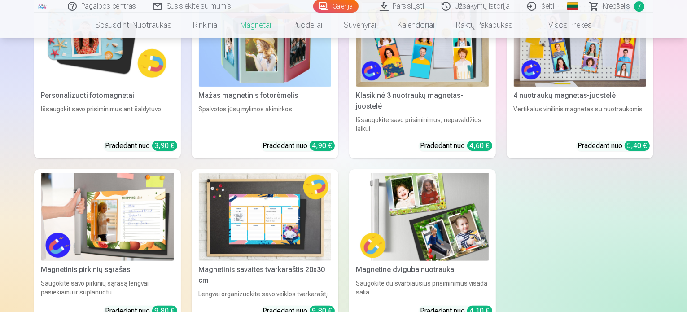
scroll to position [180, 0]
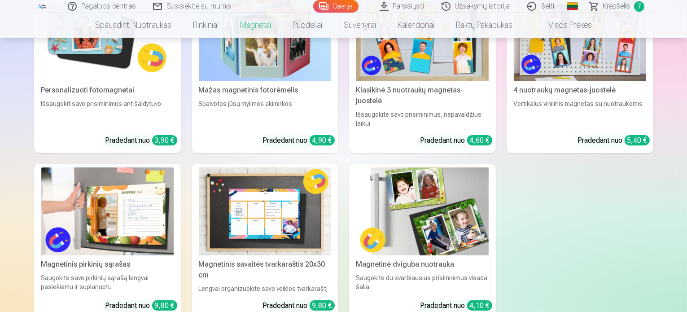
click at [409, 211] on img at bounding box center [422, 211] width 132 height 88
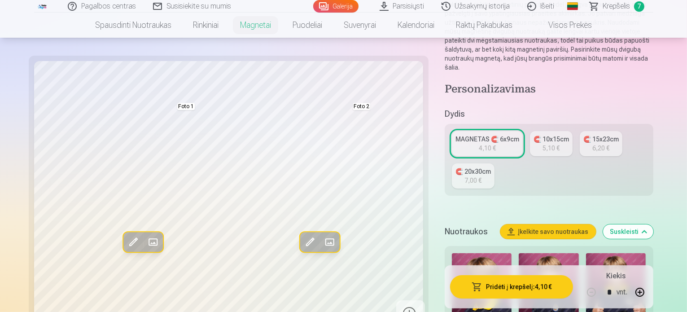
scroll to position [269, 0]
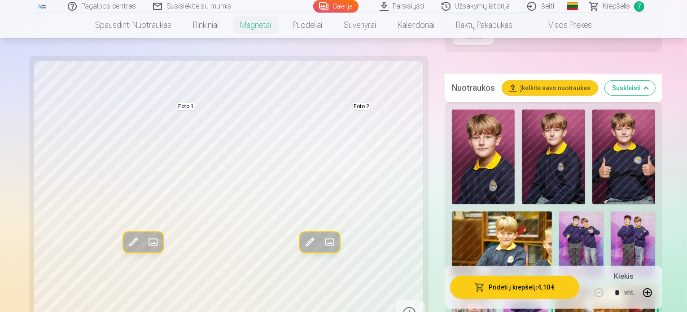
click at [559, 211] on img at bounding box center [581, 244] width 44 height 67
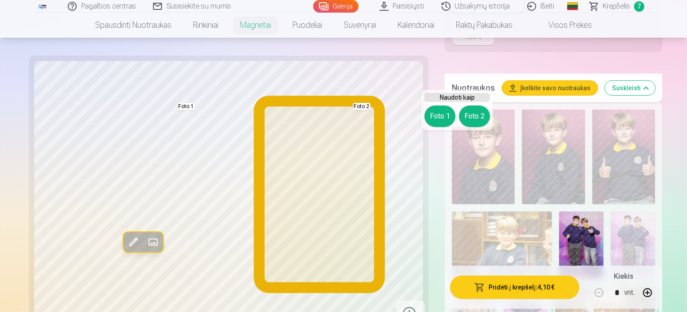
click at [475, 122] on button "Foto 2" at bounding box center [474, 116] width 31 height 22
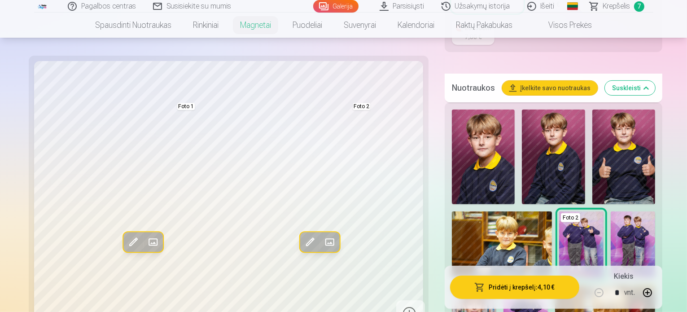
click at [611, 211] on img at bounding box center [633, 244] width 44 height 67
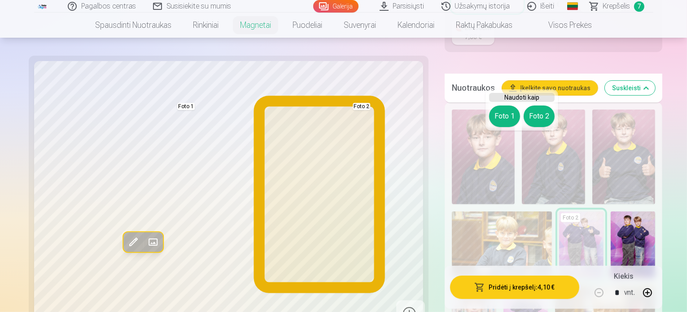
click at [539, 114] on button "Foto 2" at bounding box center [539, 116] width 31 height 22
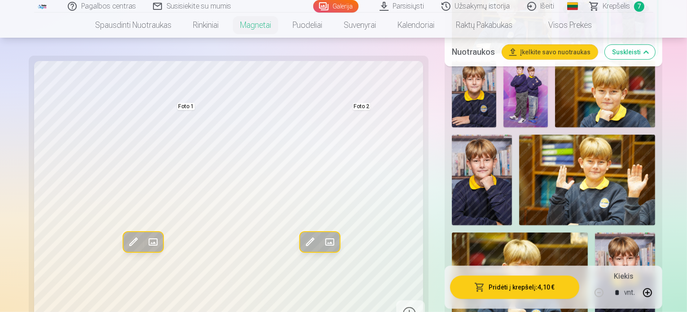
scroll to position [539, 0]
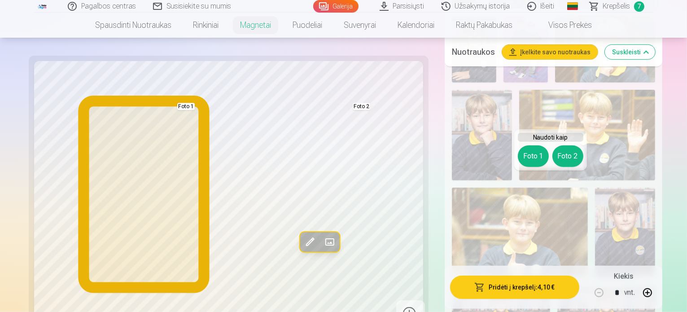
click at [532, 151] on button "Foto 1" at bounding box center [533, 156] width 31 height 22
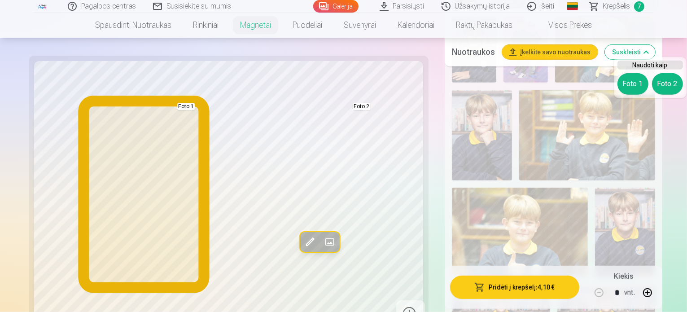
click at [627, 84] on button "Foto 1" at bounding box center [633, 84] width 31 height 22
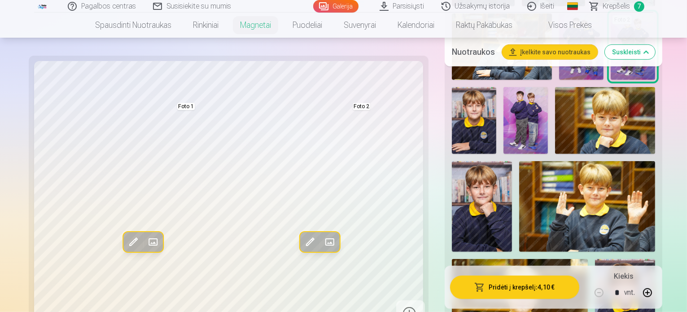
scroll to position [449, 0]
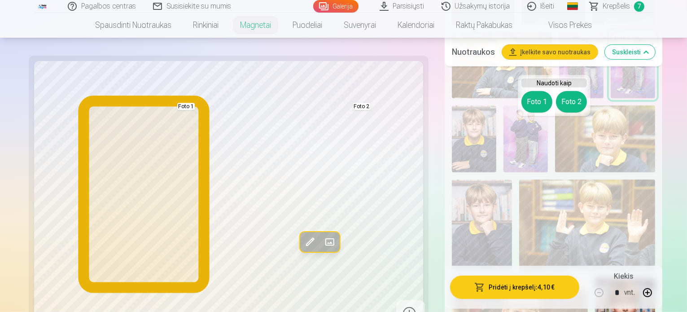
click at [531, 102] on button "Foto 1" at bounding box center [537, 102] width 31 height 22
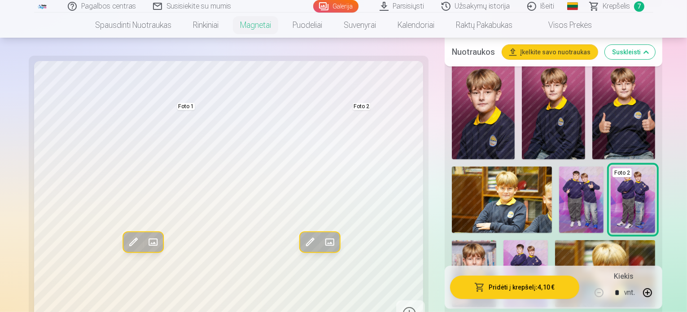
scroll to position [224, 0]
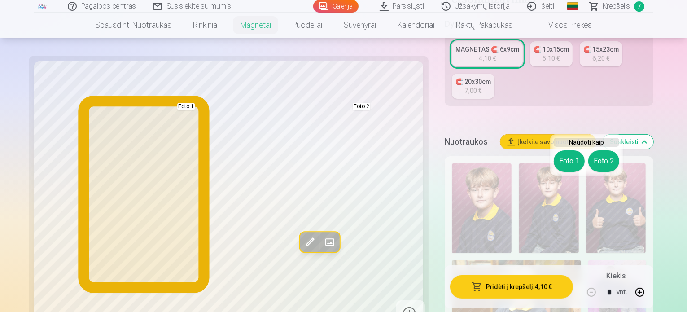
click at [562, 159] on button "Foto 1" at bounding box center [569, 161] width 31 height 22
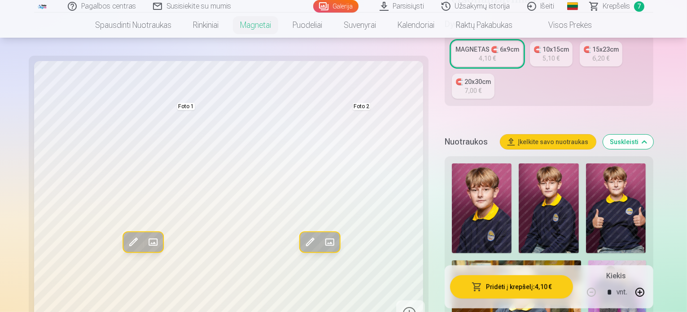
click at [519, 163] on img at bounding box center [549, 208] width 60 height 90
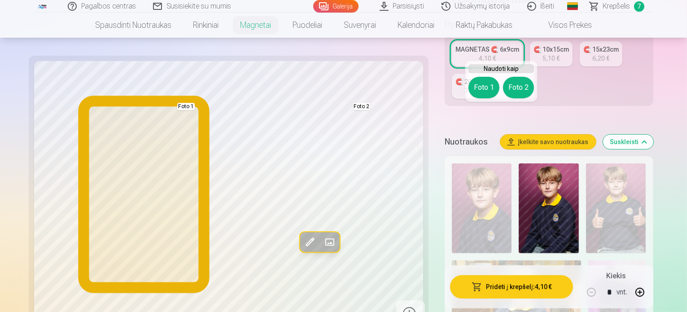
click at [485, 92] on button "Foto 1" at bounding box center [484, 88] width 31 height 22
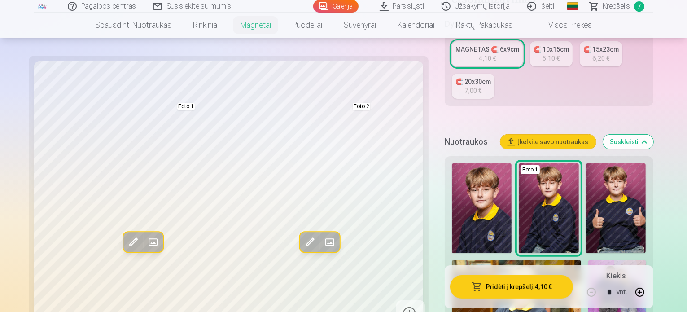
click at [469, 163] on img at bounding box center [482, 208] width 60 height 90
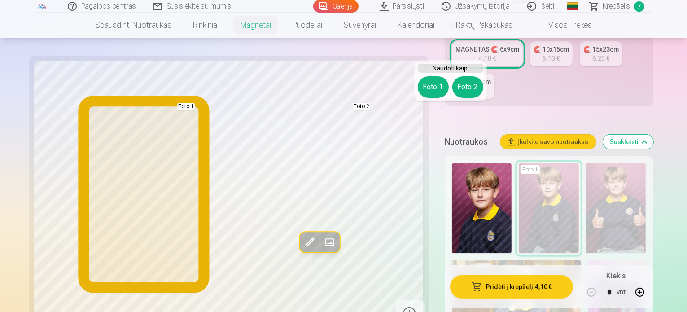
click at [431, 97] on button "Foto 1" at bounding box center [433, 87] width 31 height 22
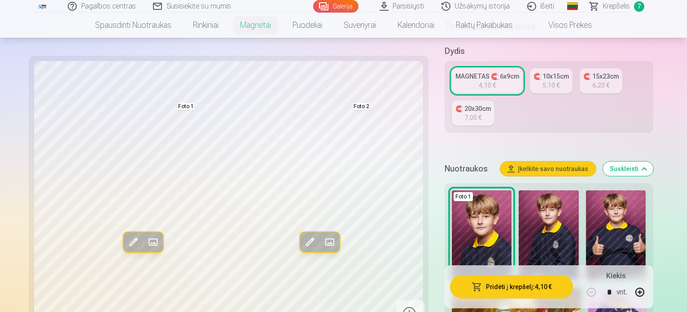
scroll to position [180, 0]
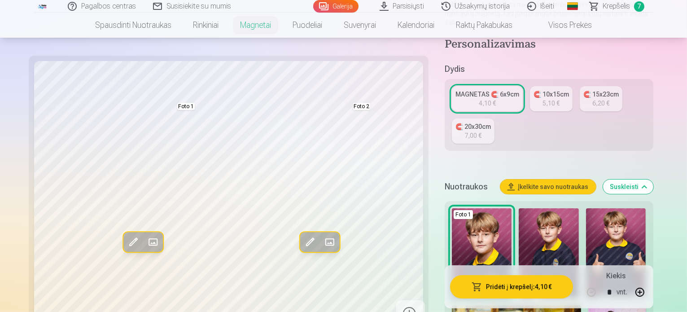
click at [586, 208] on img at bounding box center [616, 253] width 60 height 90
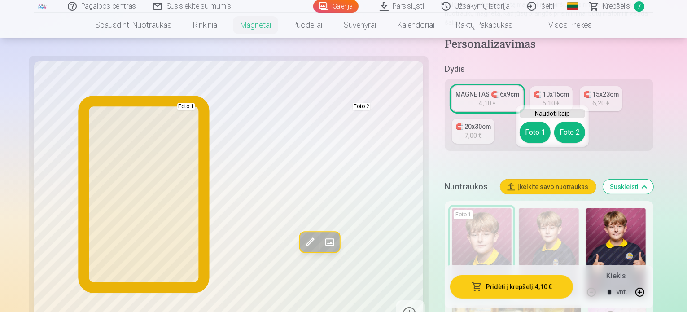
click at [535, 132] on button "Foto 1" at bounding box center [535, 133] width 31 height 22
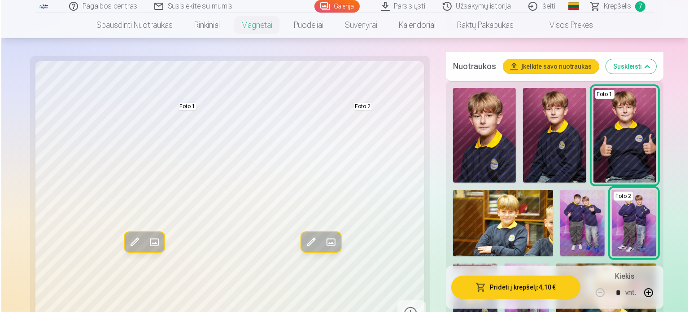
scroll to position [269, 0]
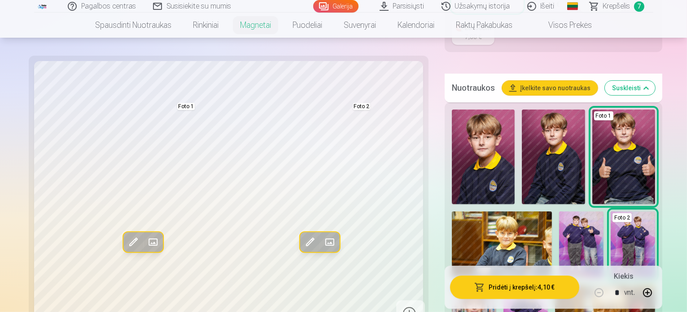
click at [496, 285] on button "Pridėti į krepšelį : 4,10 €" at bounding box center [514, 286] width 129 height 23
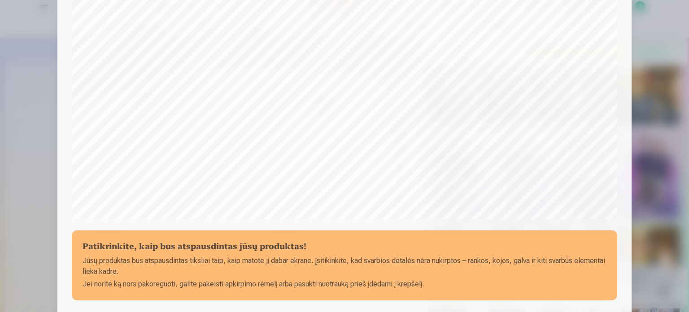
scroll to position [244, 0]
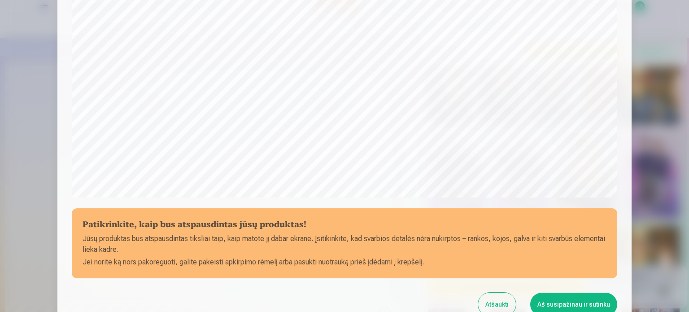
click at [572, 297] on button "Aš susipažinau ir sutinku" at bounding box center [574, 304] width 87 height 23
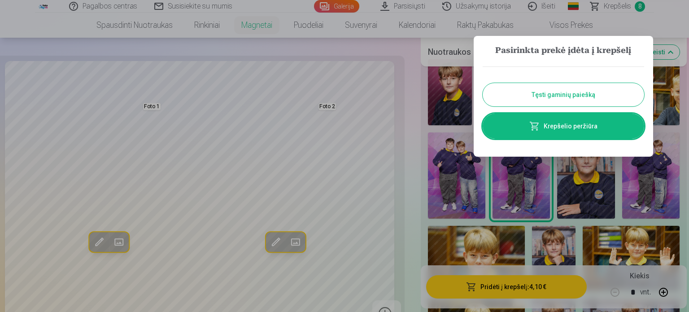
click at [570, 137] on link "Krepšelio peržiūra" at bounding box center [564, 126] width 162 height 25
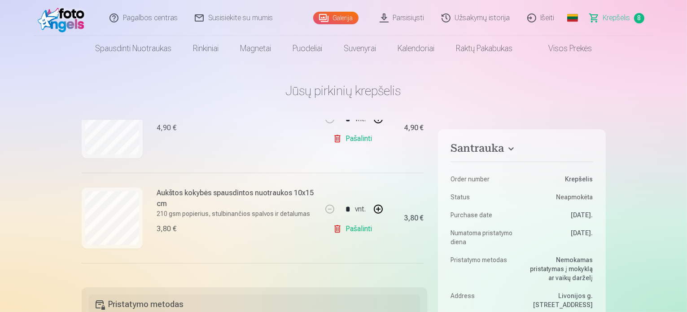
scroll to position [569, 0]
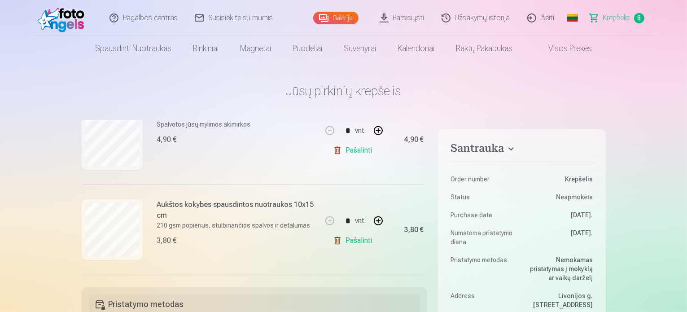
click at [357, 149] on link "Pašalinti" at bounding box center [354, 150] width 43 height 18
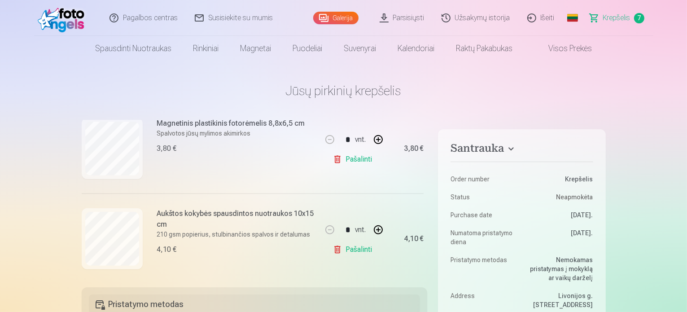
scroll to position [577, 0]
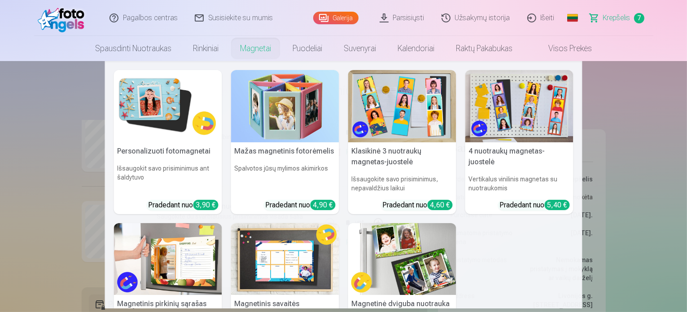
click at [252, 47] on link "Magnetai" at bounding box center [255, 48] width 53 height 25
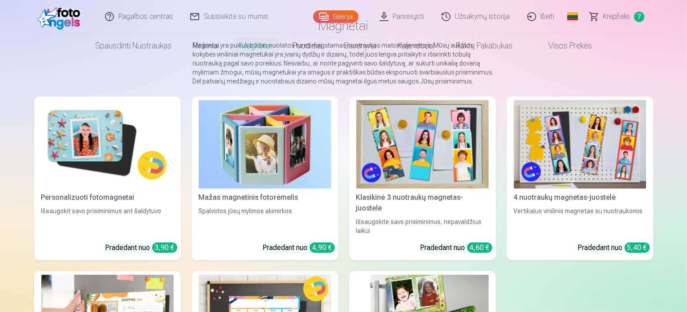
scroll to position [90, 0]
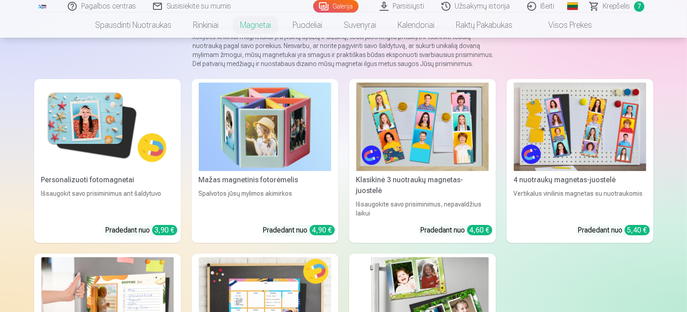
click at [63, 183] on link "Personalizuoti fotomagnetai Išsaugokit savo prisiminimus ant šaldytuvo Pradedan…" at bounding box center [107, 161] width 147 height 164
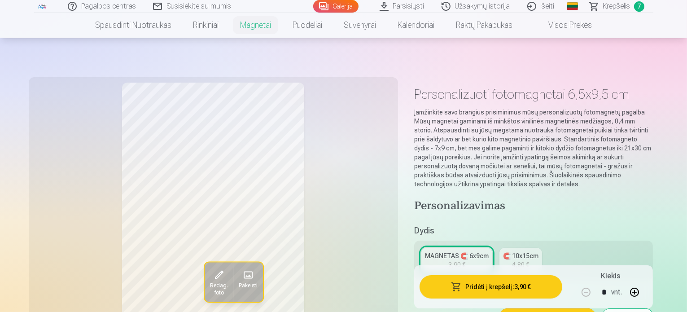
scroll to position [180, 0]
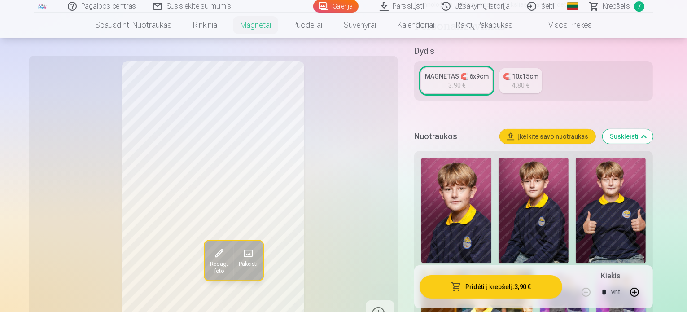
click at [462, 165] on img at bounding box center [456, 210] width 70 height 105
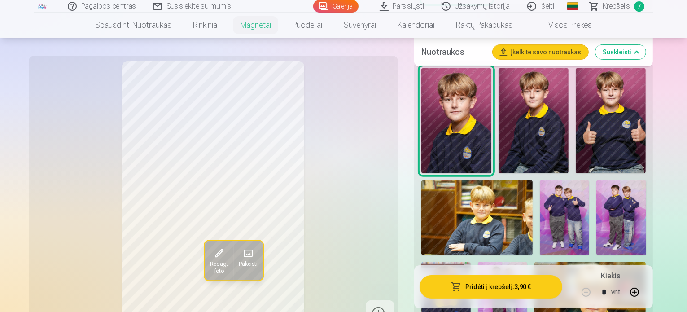
scroll to position [314, 0]
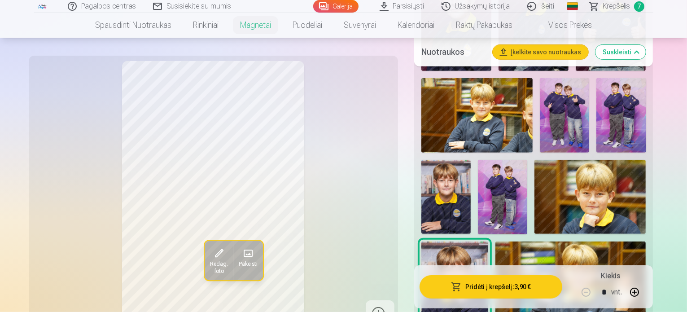
scroll to position [404, 0]
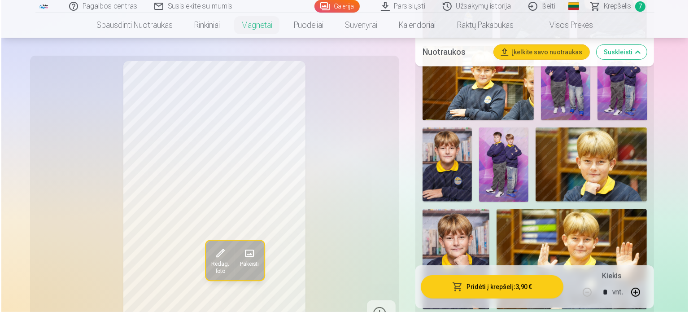
scroll to position [449, 0]
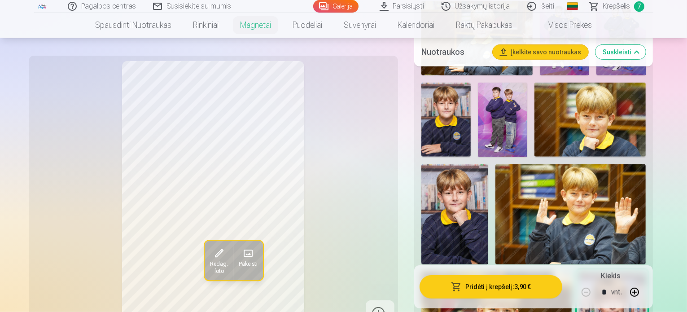
click at [345, 198] on div "Redag. foto Pakeisti" at bounding box center [213, 194] width 359 height 266
click at [462, 285] on span "button" at bounding box center [456, 286] width 11 height 9
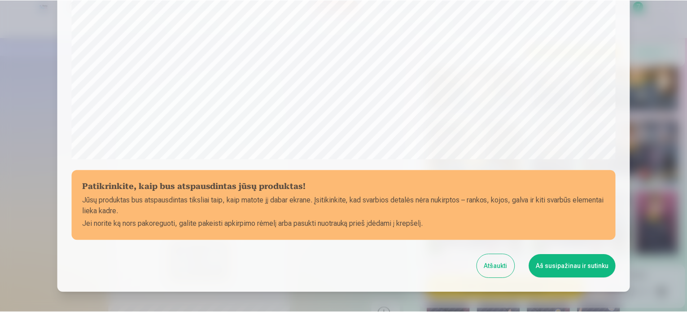
scroll to position [334, 0]
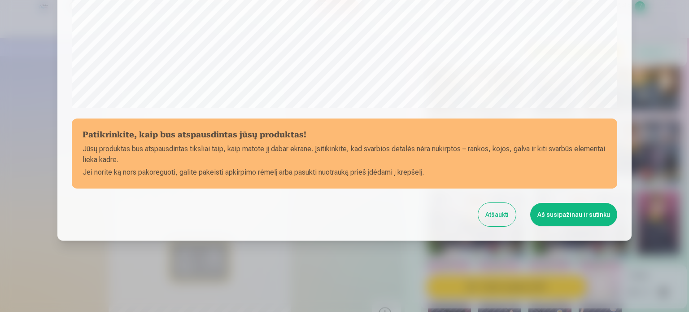
click at [497, 213] on button "Atšaukti" at bounding box center [497, 214] width 38 height 23
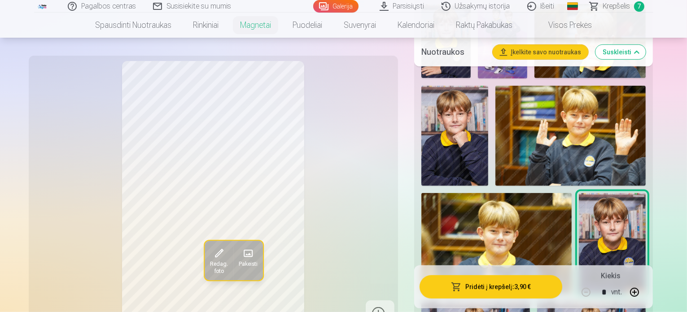
scroll to position [539, 0]
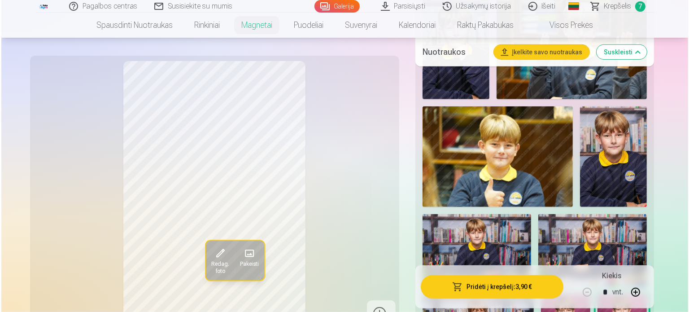
scroll to position [628, 0]
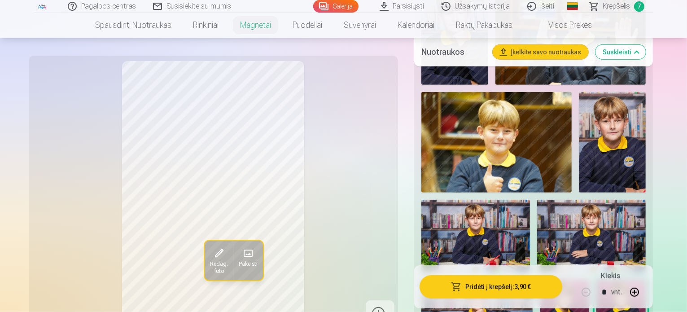
click at [491, 281] on button "Pridėti į krepšelį : 3,90 €" at bounding box center [491, 286] width 143 height 23
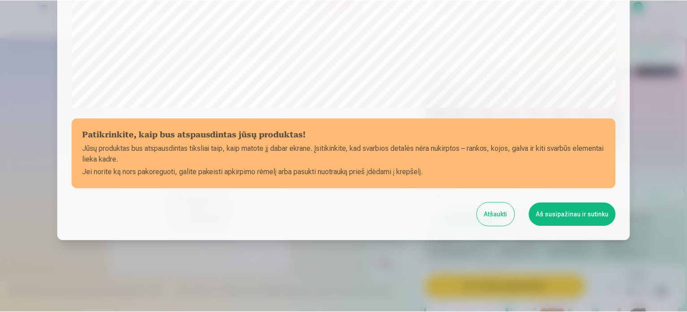
scroll to position [334, 0]
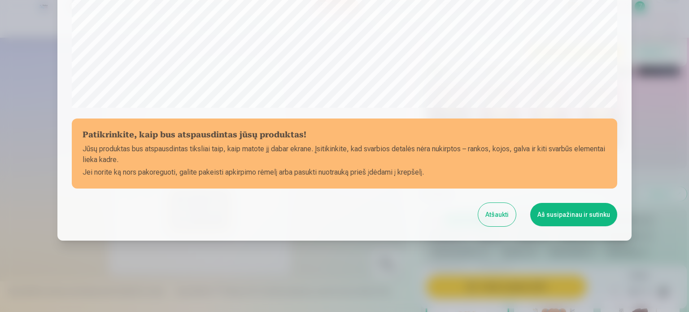
click at [505, 226] on div "Atšaukti Aš susipažinau ir sutinku" at bounding box center [345, 214] width 546 height 23
click at [504, 213] on button "Atšaukti" at bounding box center [497, 214] width 38 height 23
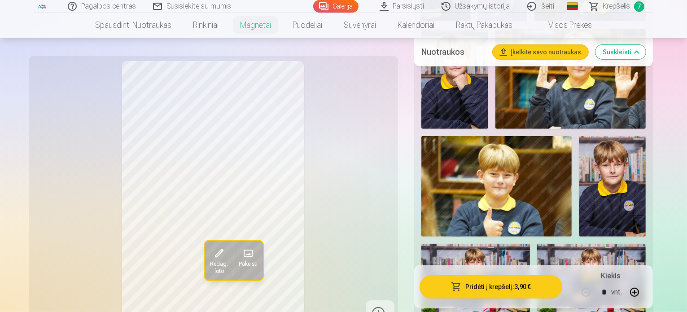
scroll to position [584, 0]
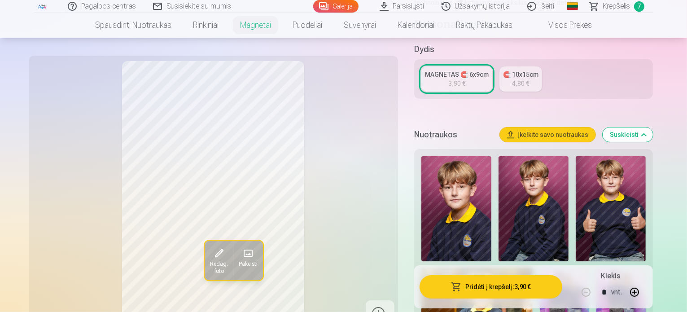
scroll to position [180, 0]
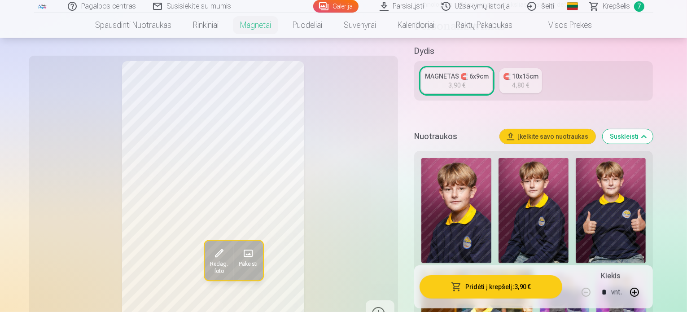
click at [443, 188] on img at bounding box center [456, 210] width 70 height 105
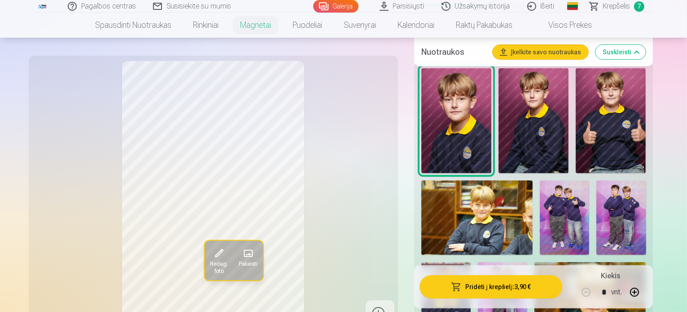
scroll to position [314, 0]
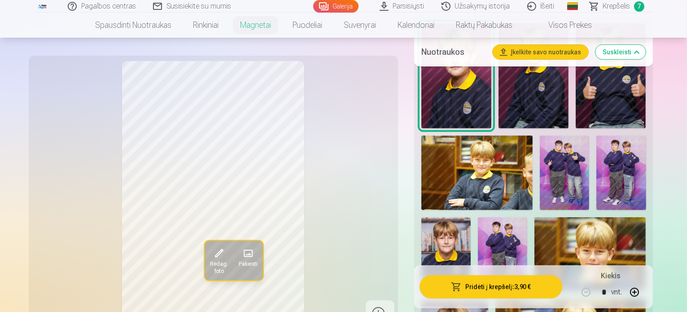
click at [471, 217] on img at bounding box center [445, 254] width 49 height 74
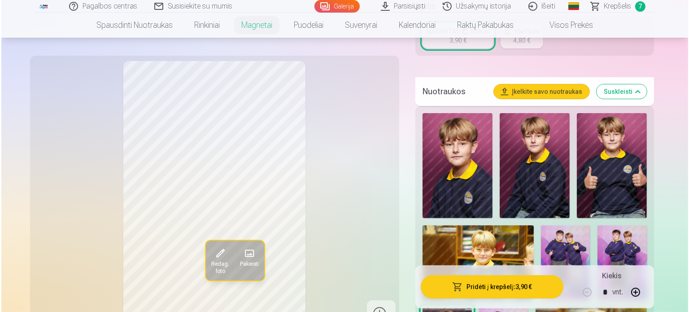
scroll to position [224, 0]
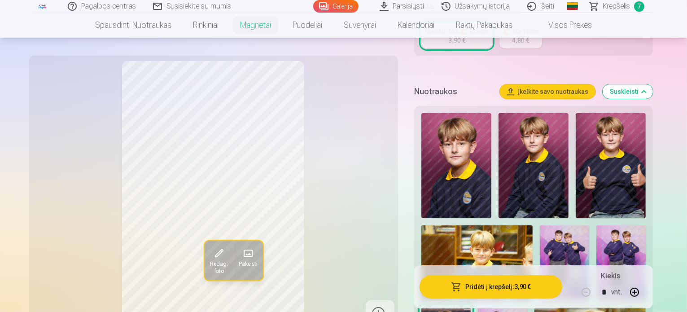
click at [504, 132] on img at bounding box center [534, 165] width 70 height 105
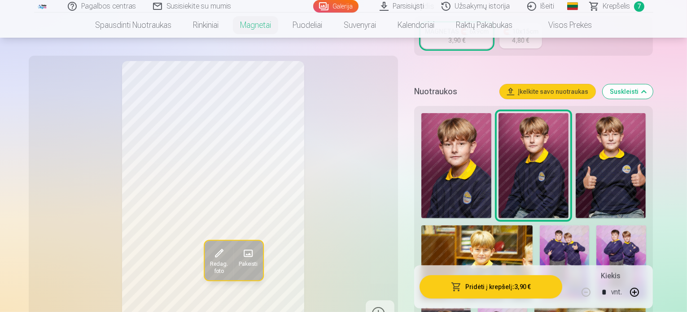
click at [485, 287] on button "Pridėti į krepšelį : 3,90 €" at bounding box center [491, 286] width 143 height 23
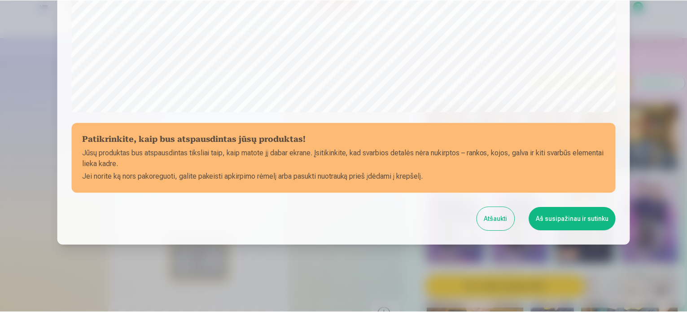
scroll to position [334, 0]
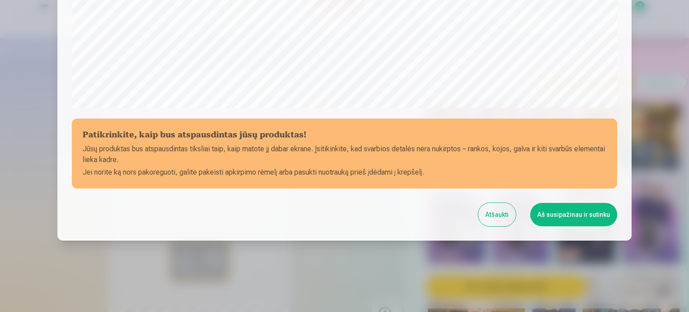
click at [500, 215] on button "Atšaukti" at bounding box center [497, 214] width 38 height 23
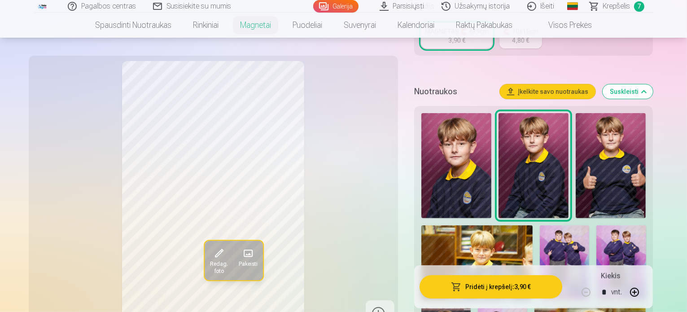
click at [456, 132] on img at bounding box center [456, 165] width 70 height 105
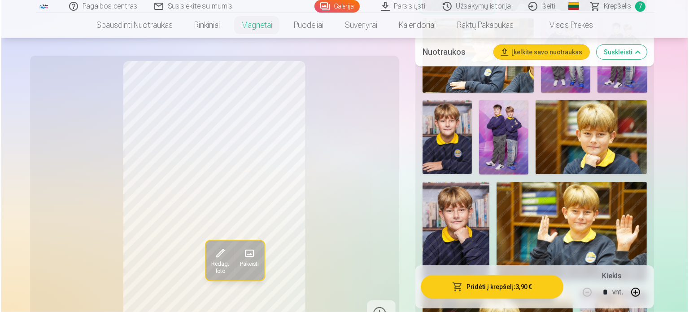
scroll to position [475, 0]
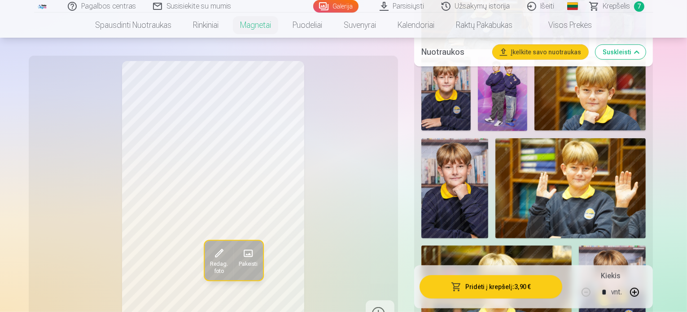
click at [539, 275] on div "Pridėti į krepšelį : 3,90 € Kiekis * vnt." at bounding box center [533, 286] width 239 height 43
click at [539, 281] on button "Pridėti į krepšelį : 3,90 €" at bounding box center [491, 286] width 143 height 23
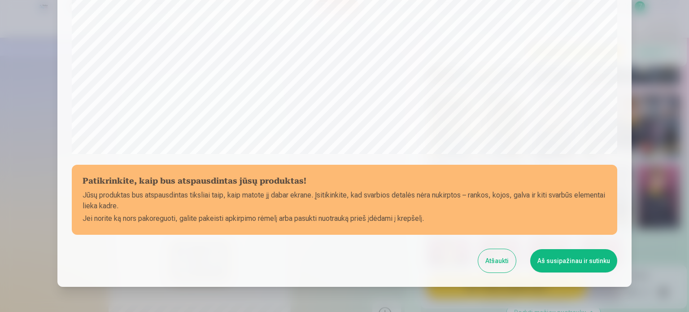
scroll to position [289, 0]
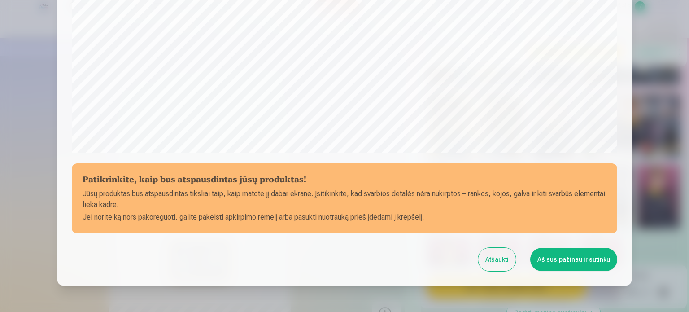
click at [546, 262] on button "Aš susipažinau ir sutinku" at bounding box center [574, 259] width 87 height 23
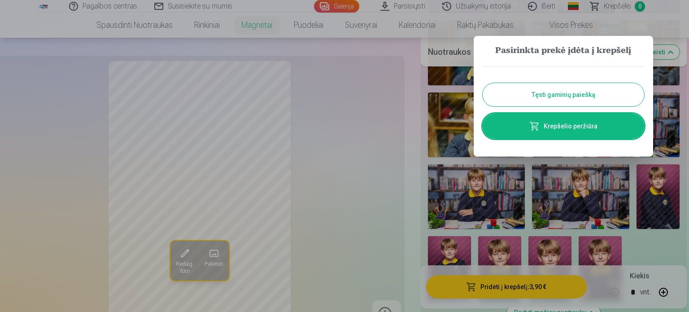
click at [570, 134] on link "Krepšelio peržiūra" at bounding box center [564, 126] width 162 height 25
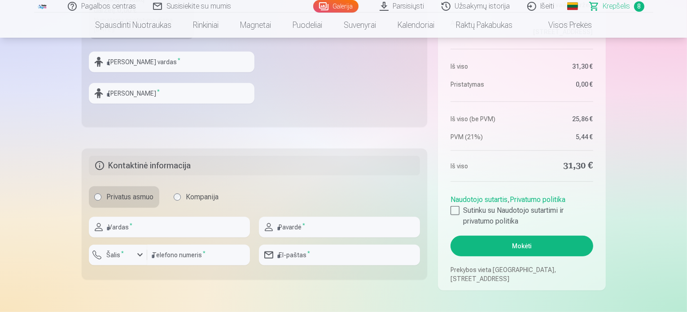
scroll to position [404, 0]
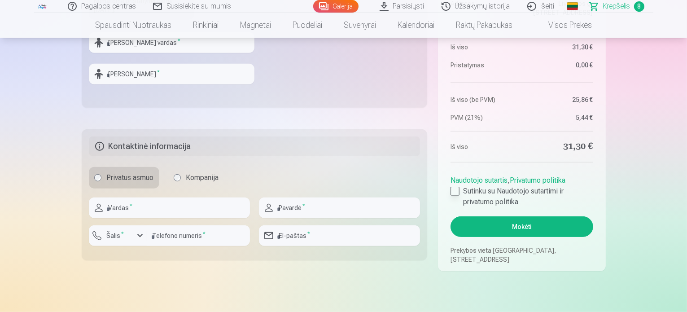
click at [454, 188] on div at bounding box center [455, 191] width 9 height 9
click at [149, 204] on input "text" at bounding box center [169, 207] width 161 height 21
type input "******"
click at [316, 206] on input "******" at bounding box center [339, 207] width 161 height 21
type input "*"
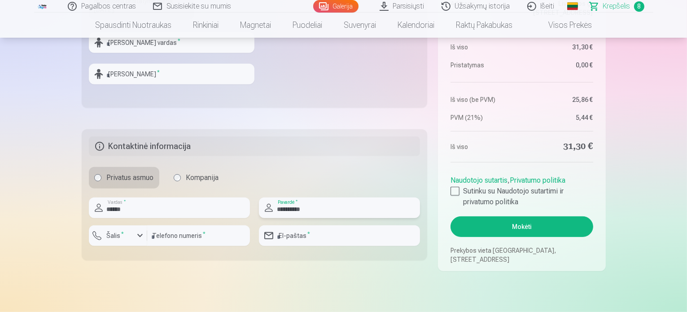
type input "**********"
click at [140, 237] on div "button" at bounding box center [140, 235] width 11 height 11
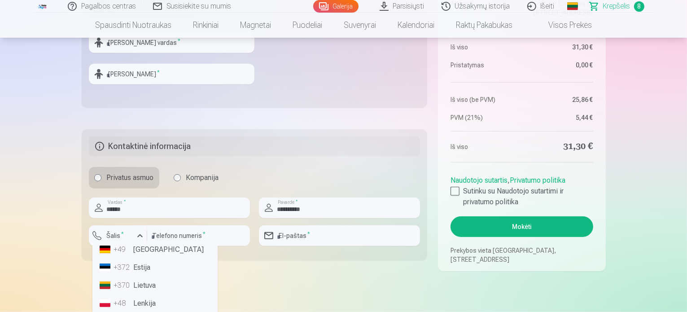
scroll to position [45, 0]
click at [153, 286] on li "+370 Lietuva" at bounding box center [155, 288] width 118 height 18
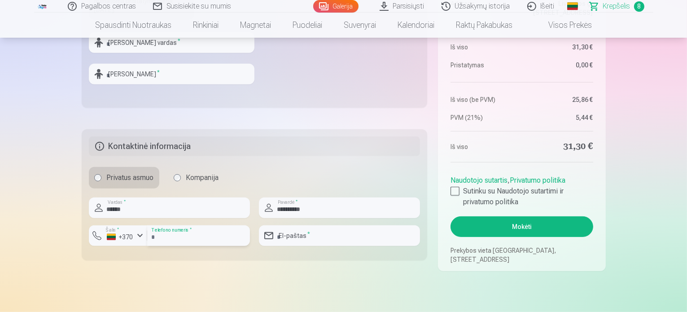
click at [192, 235] on input "number" at bounding box center [198, 235] width 103 height 21
type input "********"
click at [345, 225] on input "email" at bounding box center [339, 235] width 161 height 21
type input "**********"
click at [527, 224] on button "Mokėti" at bounding box center [522, 226] width 142 height 21
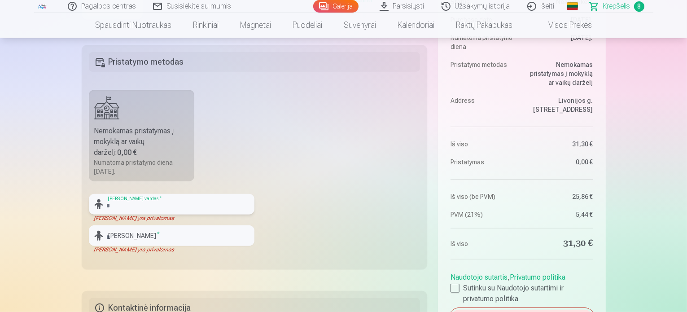
scroll to position [224, 0]
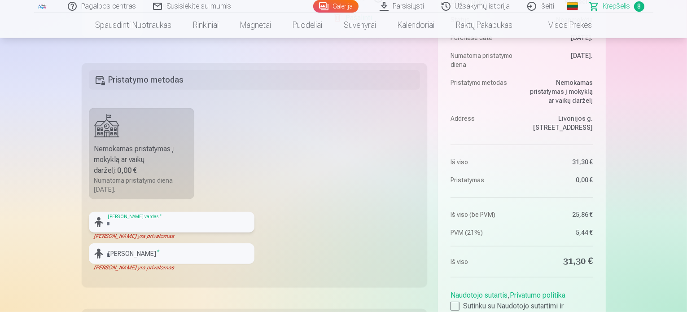
click at [171, 224] on input "text" at bounding box center [172, 222] width 166 height 21
click at [329, 213] on fieldset "Pristatymo metodas Nemokamas pristatymas į mokyklą ar vaikų darželį : 0,00 € Nu…" at bounding box center [255, 175] width 346 height 224
click at [225, 220] on input "text" at bounding box center [172, 222] width 166 height 21
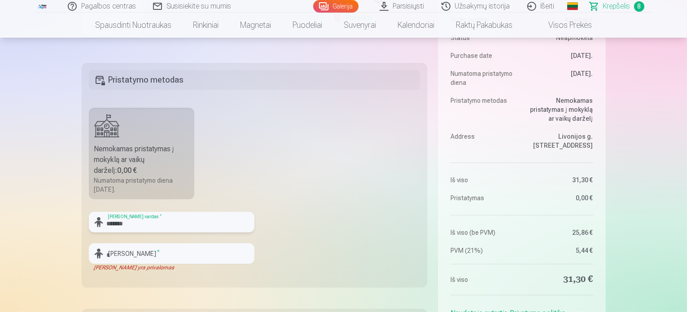
type input "*******"
click at [221, 256] on input "text" at bounding box center [172, 253] width 166 height 21
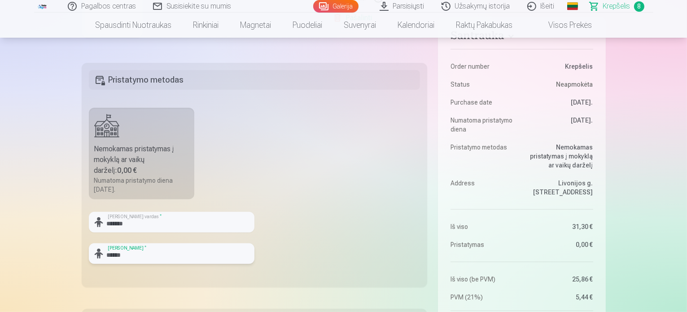
type input "******"
click at [286, 247] on fieldset "Pristatymo metodas Nemokamas pristatymas į mokyklą ar vaikų darželį : 0,00 € Nu…" at bounding box center [255, 175] width 346 height 224
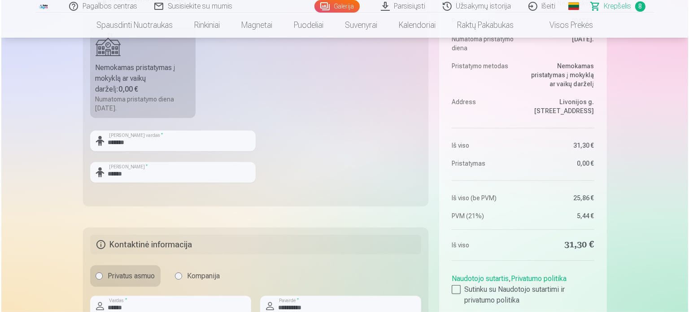
scroll to position [359, 0]
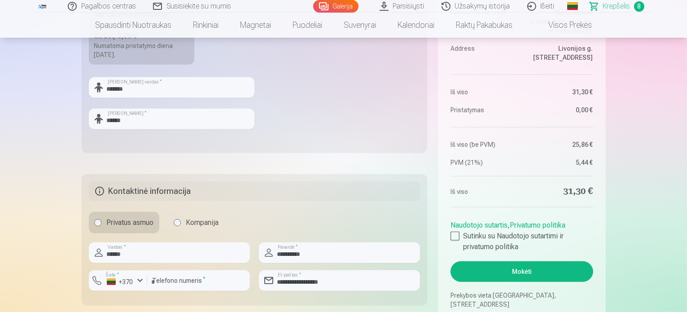
click at [541, 273] on button "Mokėti" at bounding box center [522, 271] width 142 height 21
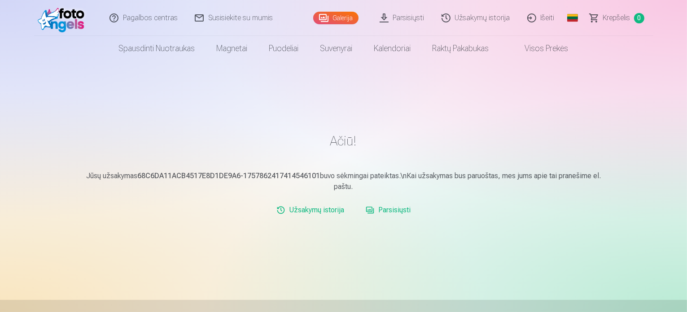
click at [403, 20] on link "Parsisiųsti" at bounding box center [403, 18] width 62 height 36
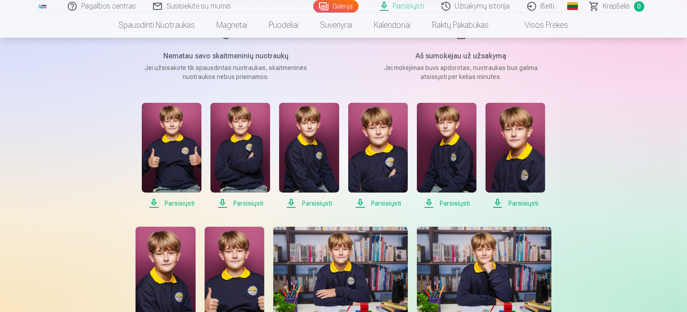
scroll to position [135, 0]
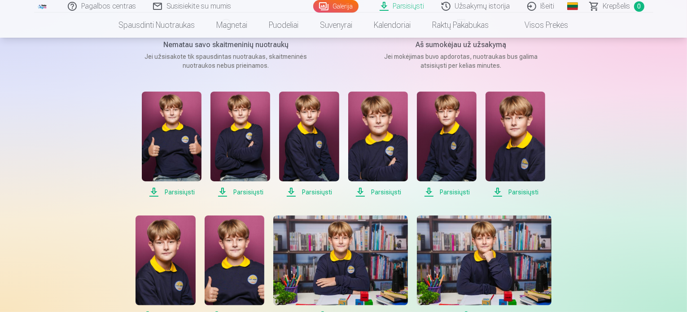
click at [185, 190] on span "Parsisiųsti" at bounding box center [172, 192] width 60 height 11
click at [243, 193] on span "Parsisiųsti" at bounding box center [241, 192] width 60 height 11
click at [306, 192] on span "Parsisiųsti" at bounding box center [309, 192] width 60 height 11
click at [377, 193] on span "Parsisiųsti" at bounding box center [378, 192] width 60 height 11
click at [448, 193] on span "Parsisiųsti" at bounding box center [447, 192] width 60 height 11
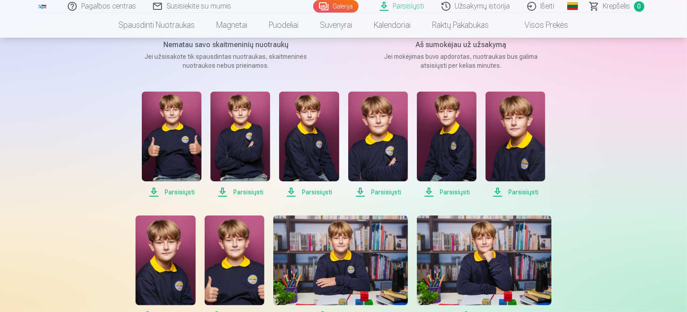
click at [514, 196] on span "Parsisiųsti" at bounding box center [516, 192] width 60 height 11
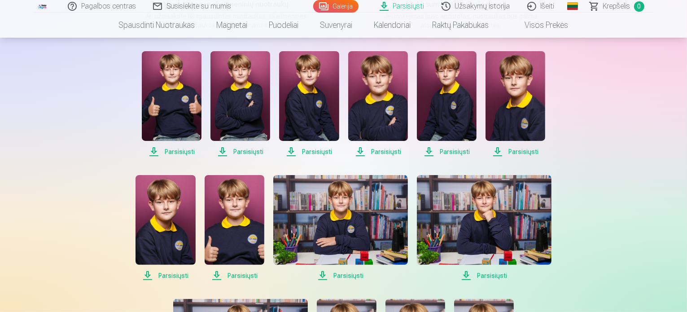
scroll to position [224, 0]
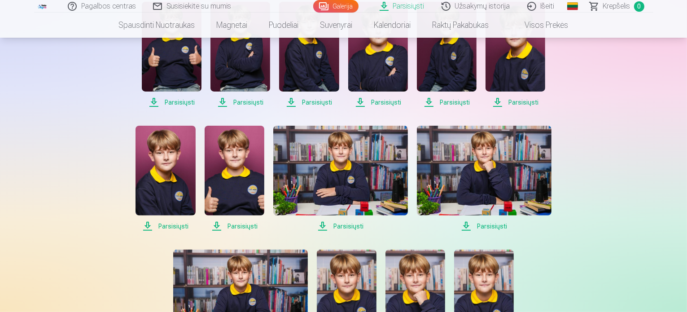
click at [176, 227] on span "Parsisiųsti" at bounding box center [166, 226] width 60 height 11
click at [252, 228] on span "Parsisiųsti" at bounding box center [235, 226] width 60 height 11
click at [336, 226] on span "Parsisiųsti" at bounding box center [340, 226] width 135 height 11
click at [483, 226] on span "Parsisiųsti" at bounding box center [484, 226] width 135 height 11
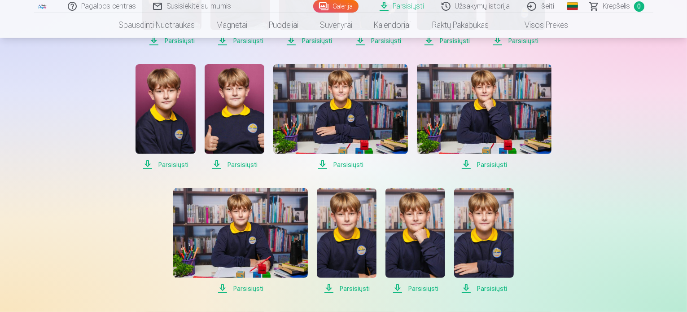
scroll to position [359, 0]
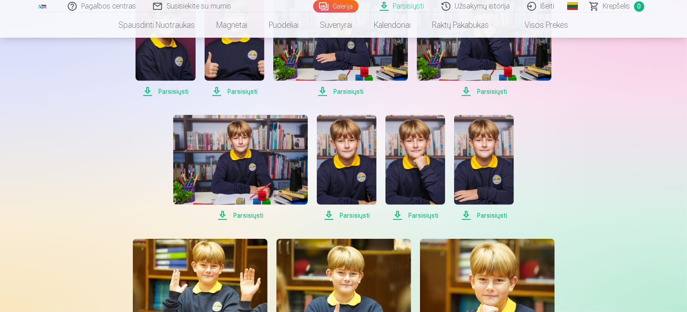
click at [259, 219] on span "Parsisiųsti" at bounding box center [240, 215] width 135 height 11
click at [354, 216] on span "Parsisiųsti" at bounding box center [347, 215] width 60 height 11
click at [420, 215] on span "Parsisiųsti" at bounding box center [416, 215] width 60 height 11
click at [489, 215] on span "Parsisiųsti" at bounding box center [484, 215] width 60 height 11
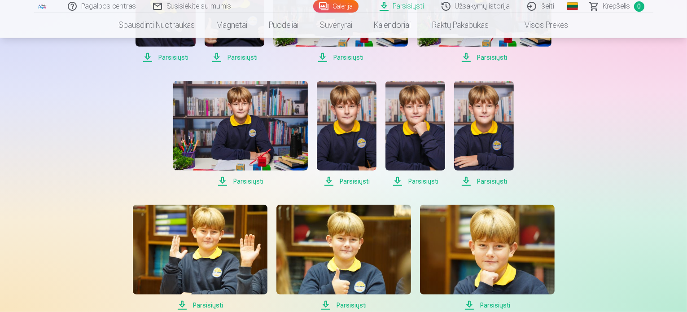
scroll to position [539, 0]
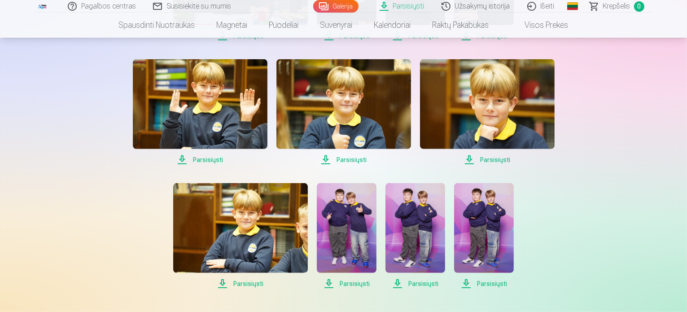
click at [216, 159] on span "Parsisiųsti" at bounding box center [200, 159] width 135 height 11
click at [356, 158] on span "Parsisiųsti" at bounding box center [343, 159] width 135 height 11
click at [491, 158] on span "Parsisiųsti" at bounding box center [487, 159] width 135 height 11
click at [253, 280] on span "Parsisiųsti" at bounding box center [240, 283] width 135 height 11
click at [354, 281] on span "Parsisiųsti" at bounding box center [347, 283] width 60 height 11
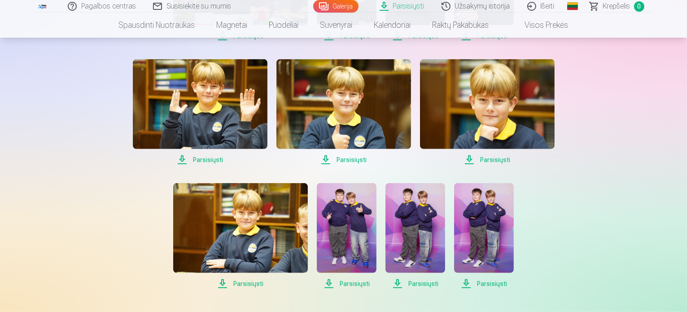
click at [417, 284] on span "Parsisiųsti" at bounding box center [416, 283] width 60 height 11
click at [484, 285] on span "Parsisiųsti" at bounding box center [484, 283] width 60 height 11
click at [491, 282] on span "Parsisiųsti" at bounding box center [484, 283] width 60 height 11
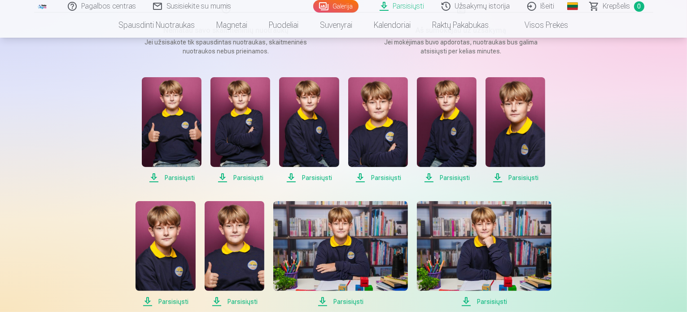
scroll to position [90, 0]
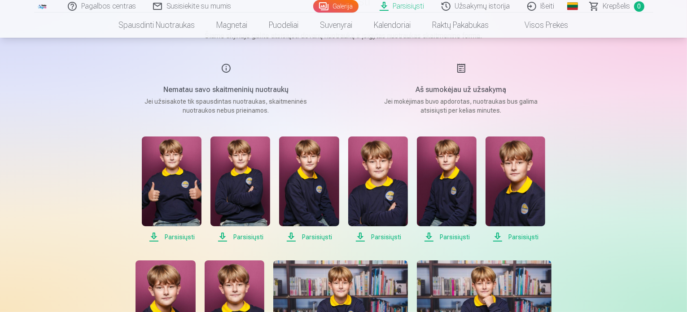
click at [187, 185] on img at bounding box center [172, 181] width 60 height 90
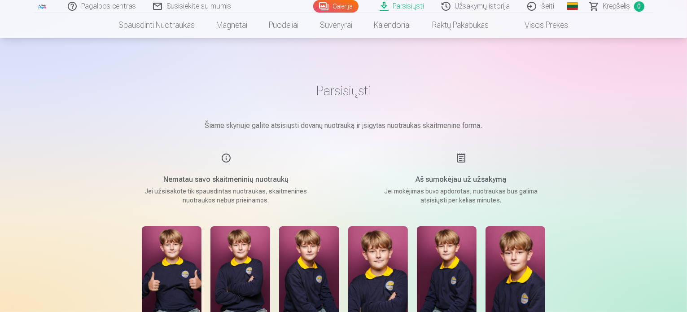
scroll to position [0, 0]
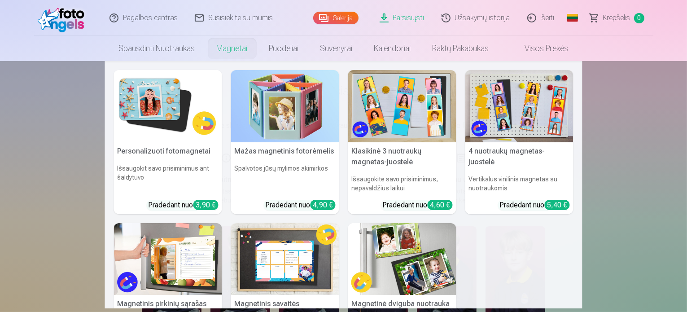
click at [232, 53] on link "Magnetai" at bounding box center [232, 48] width 53 height 25
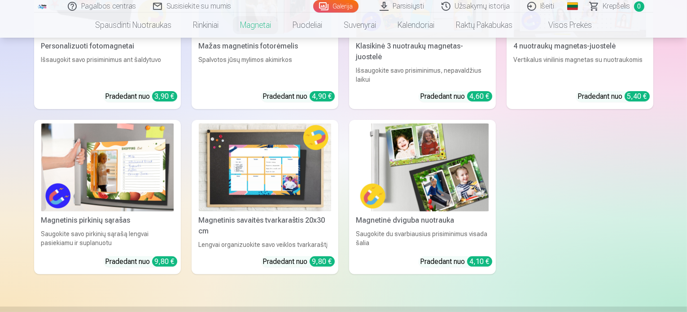
scroll to position [224, 0]
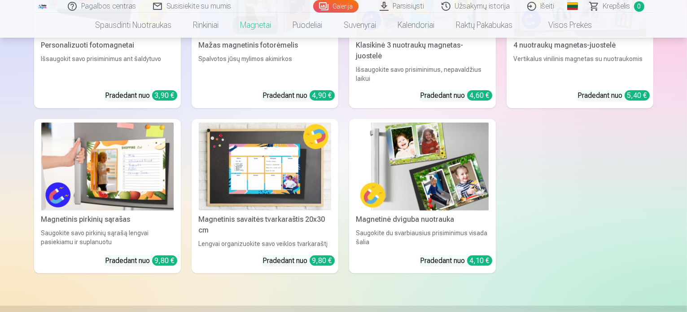
click at [443, 172] on img at bounding box center [422, 167] width 132 height 88
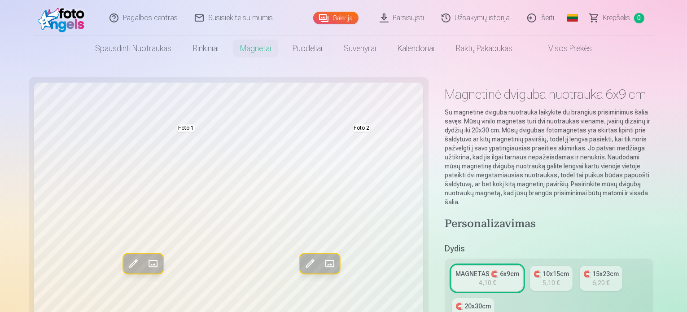
click at [409, 22] on link "Parsisiųsti" at bounding box center [403, 18] width 62 height 36
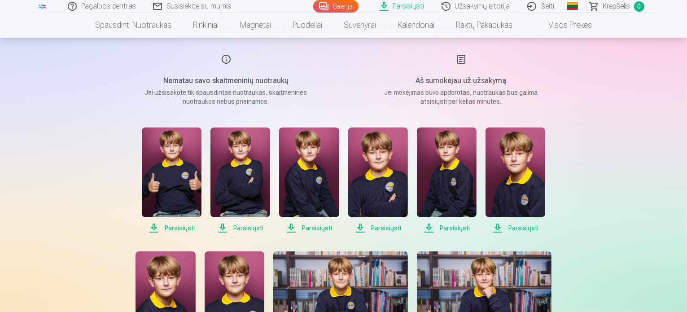
scroll to position [90, 0]
